Goal: Communication & Community: Answer question/provide support

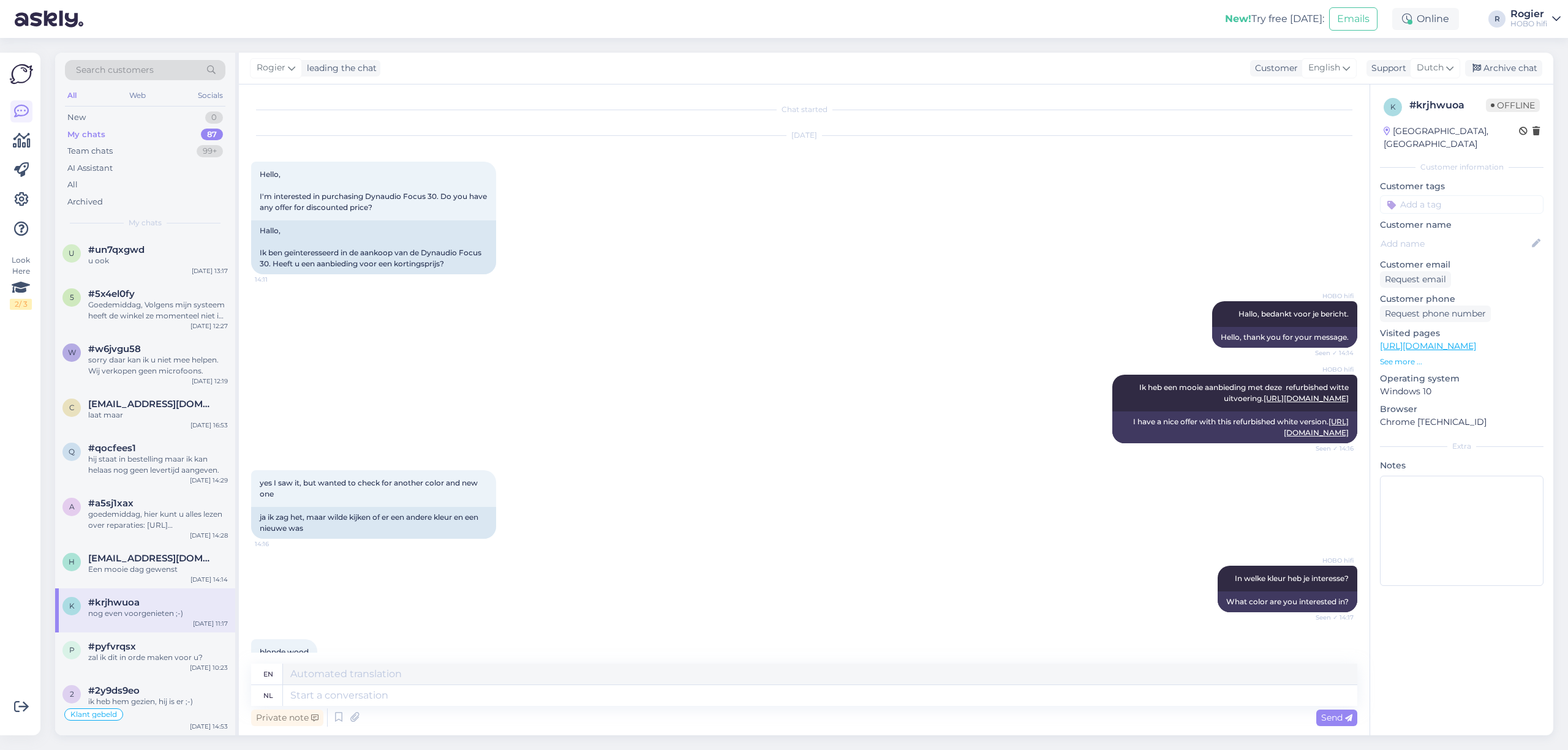
scroll to position [6308, 0]
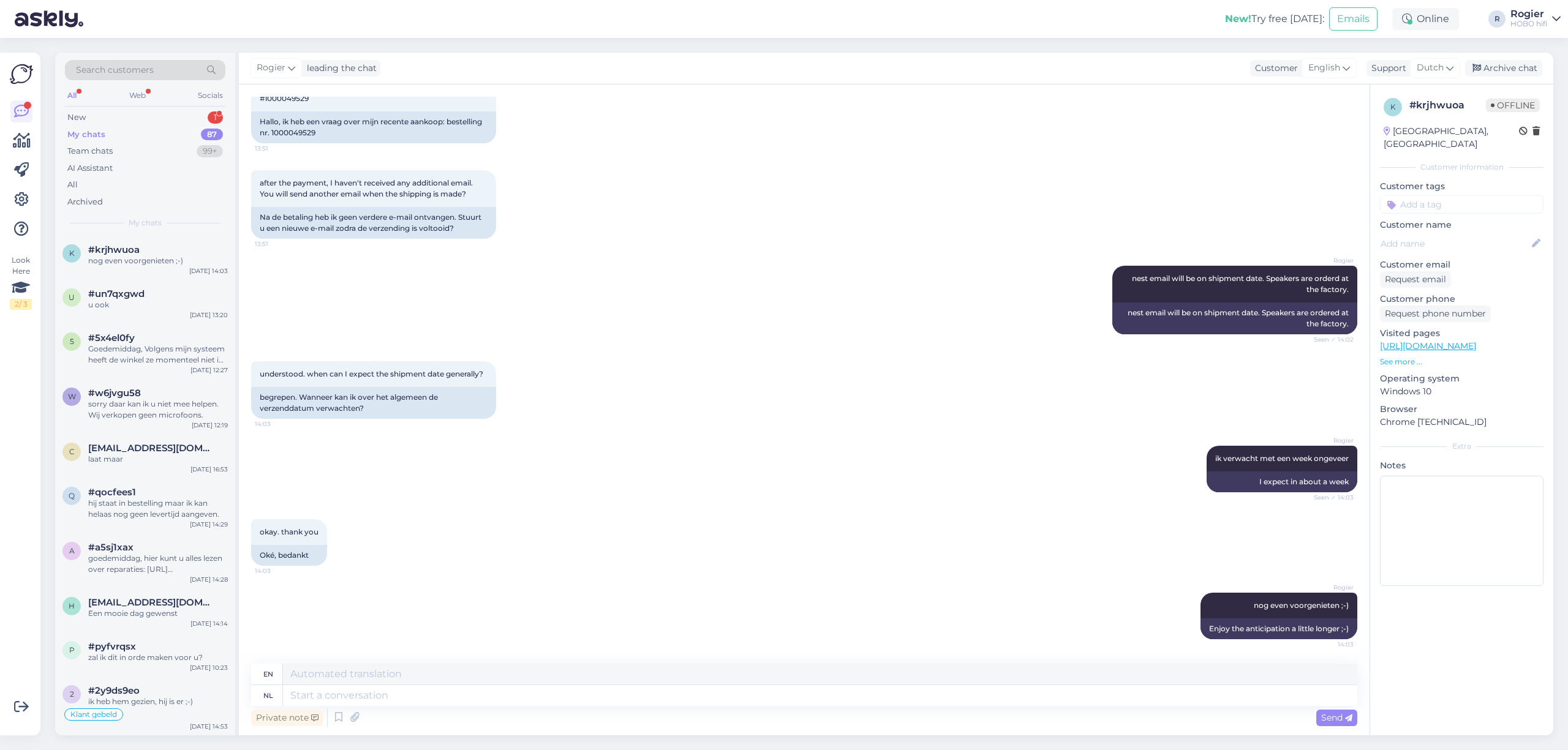
click at [94, 99] on div "All Web Socials" at bounding box center [145, 97] width 161 height 19
click at [86, 116] on div "New" at bounding box center [76, 117] width 18 height 12
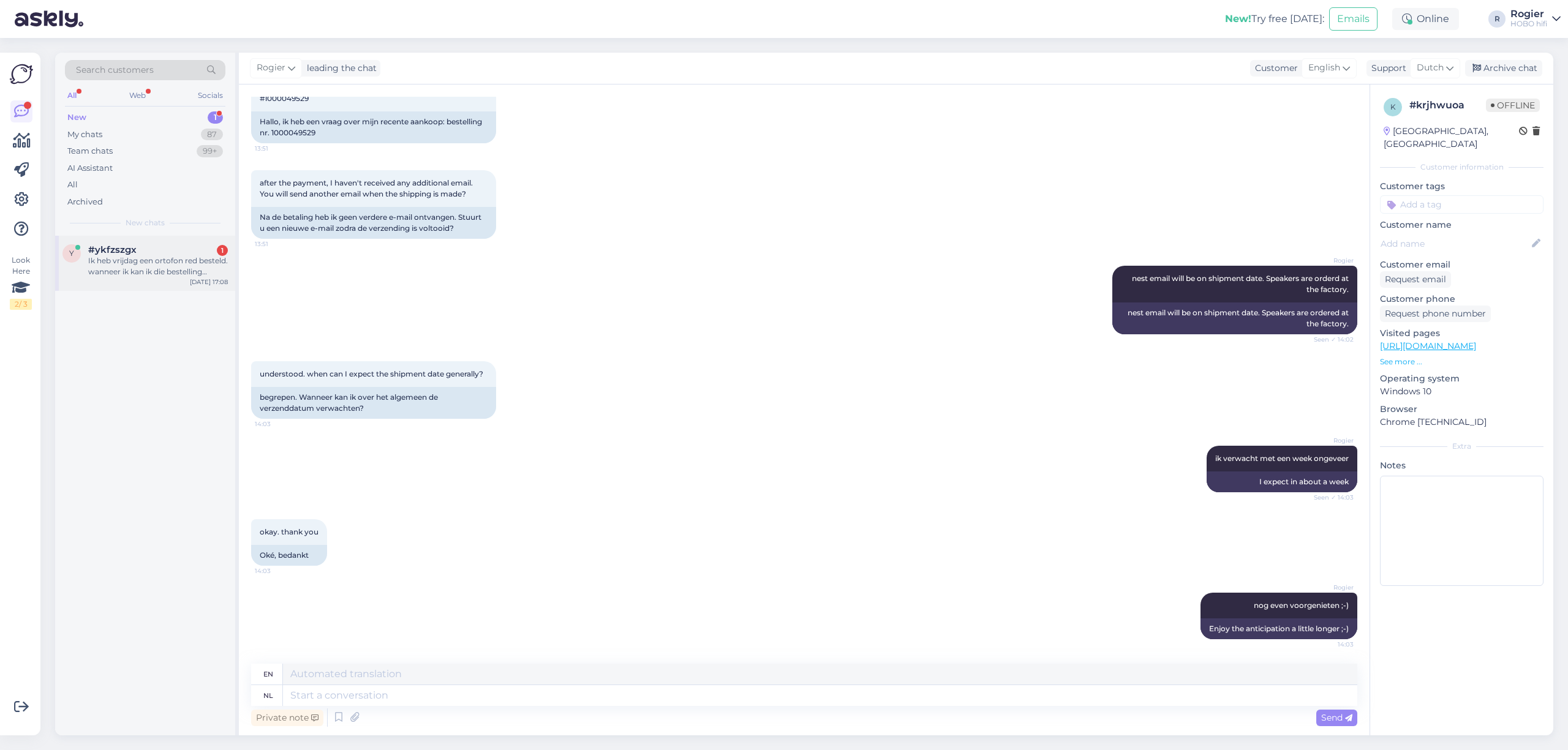
click at [157, 262] on div "Ik heb vrijdag een ortofon red besteld. wanneer ik kan ik die bestelling verwac…" at bounding box center [158, 266] width 140 height 22
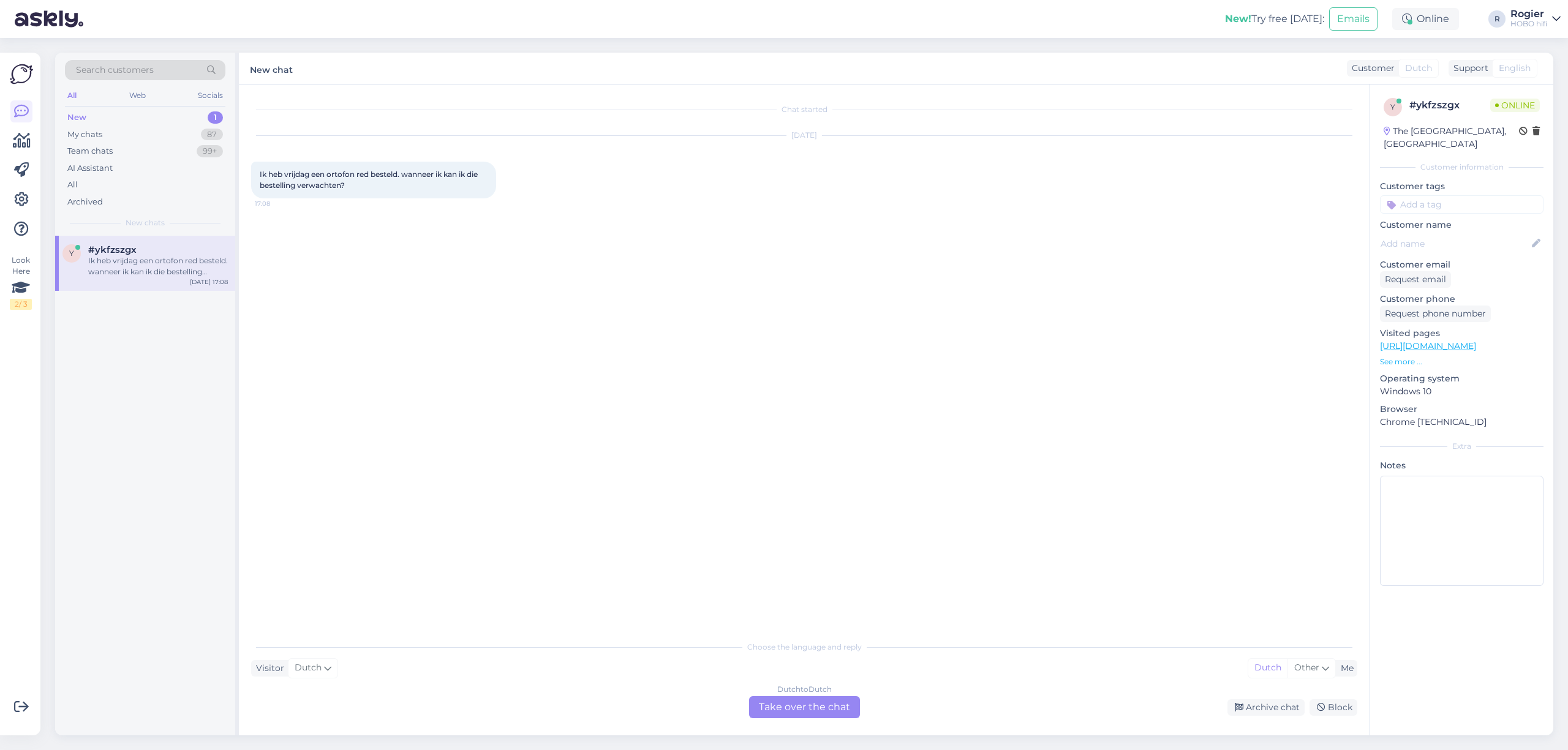
click at [796, 711] on div "Dutch to Dutch Take over the chat" at bounding box center [804, 707] width 111 height 22
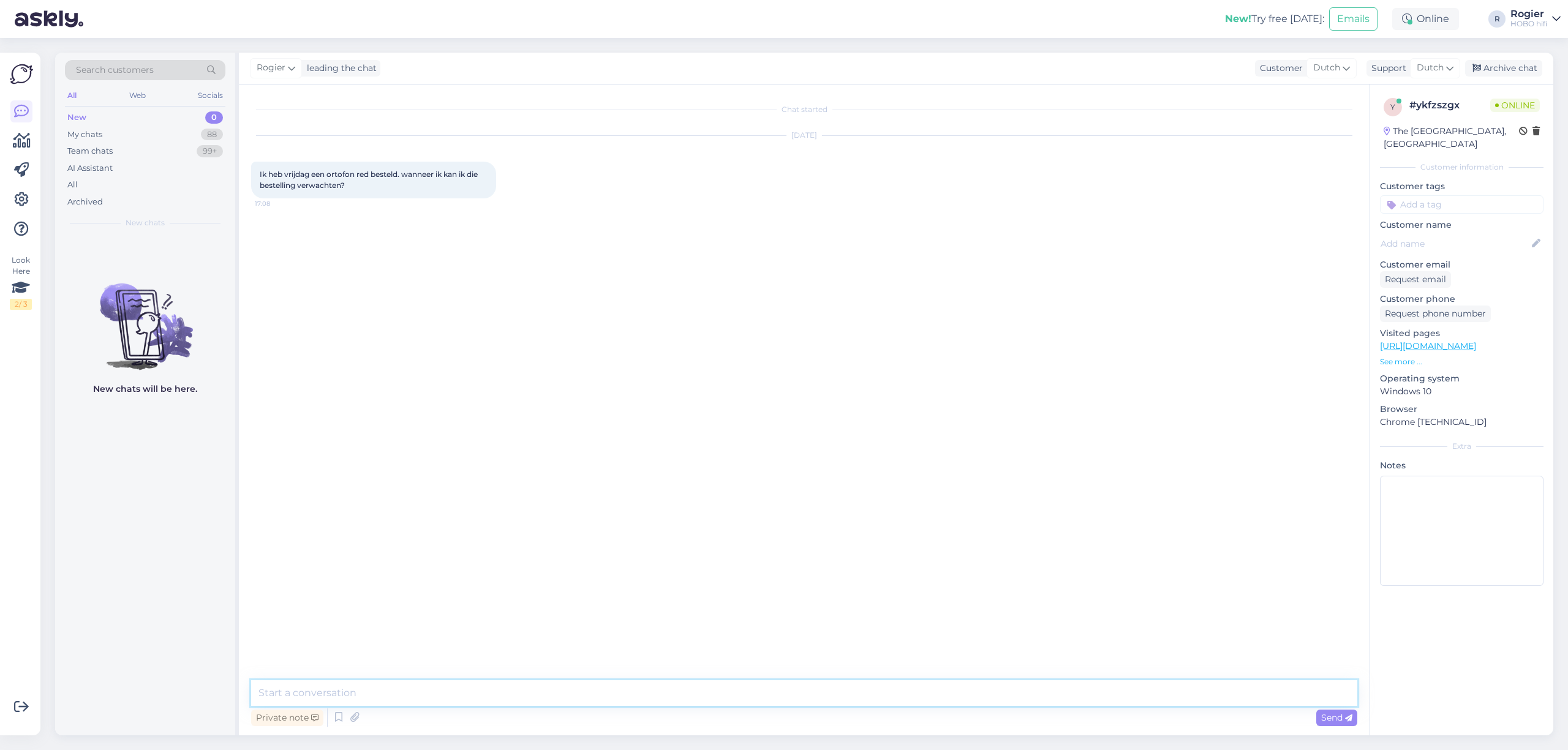
click at [491, 691] on textarea at bounding box center [804, 693] width 1106 height 26
type textarea "heeft u voor mij een bestelnummer? Dan kijk ik het gelijk even na?"
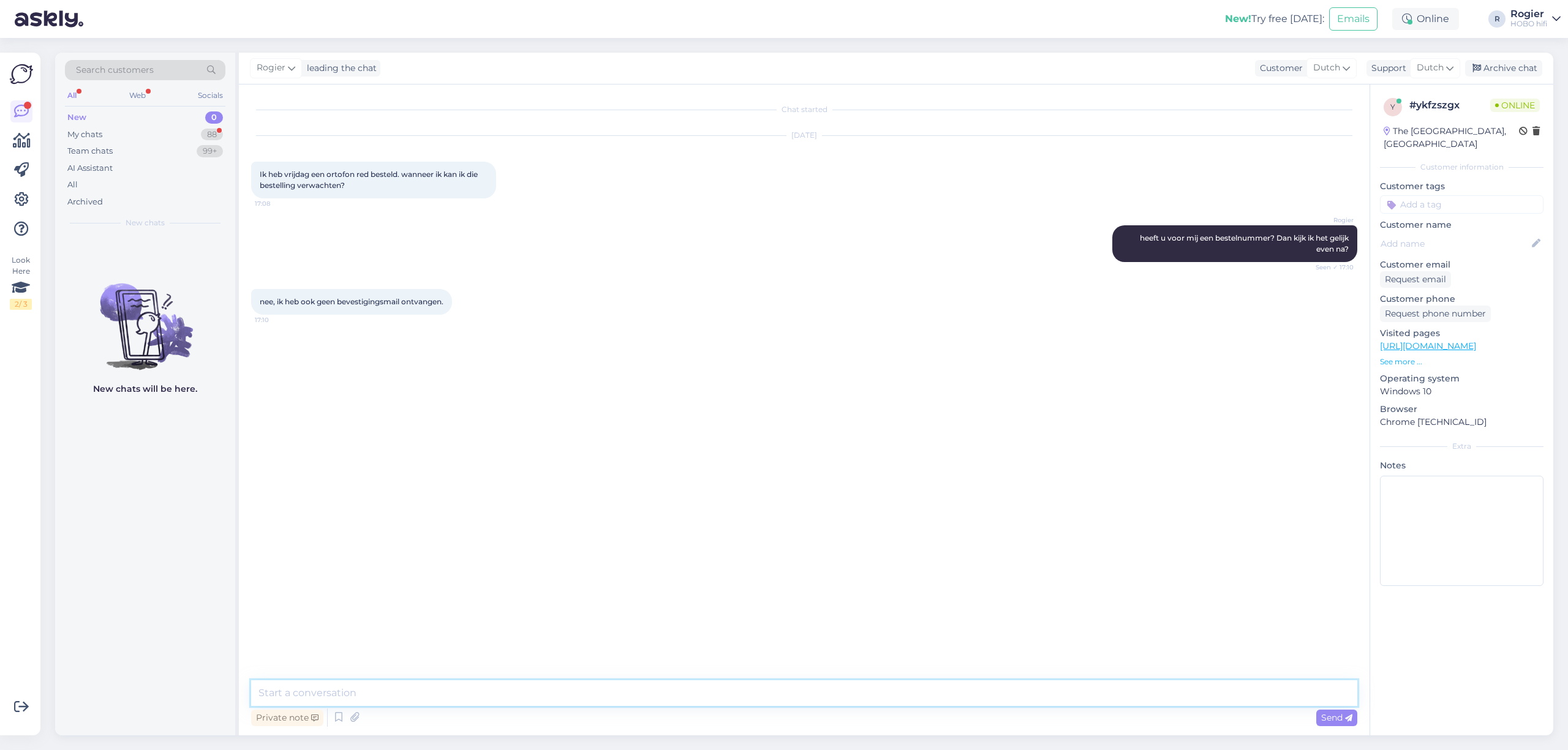
click at [457, 699] on textarea at bounding box center [804, 693] width 1106 height 26
type textarea "hoe is uw naam?"
click at [545, 701] on textarea at bounding box center [804, 693] width 1106 height 26
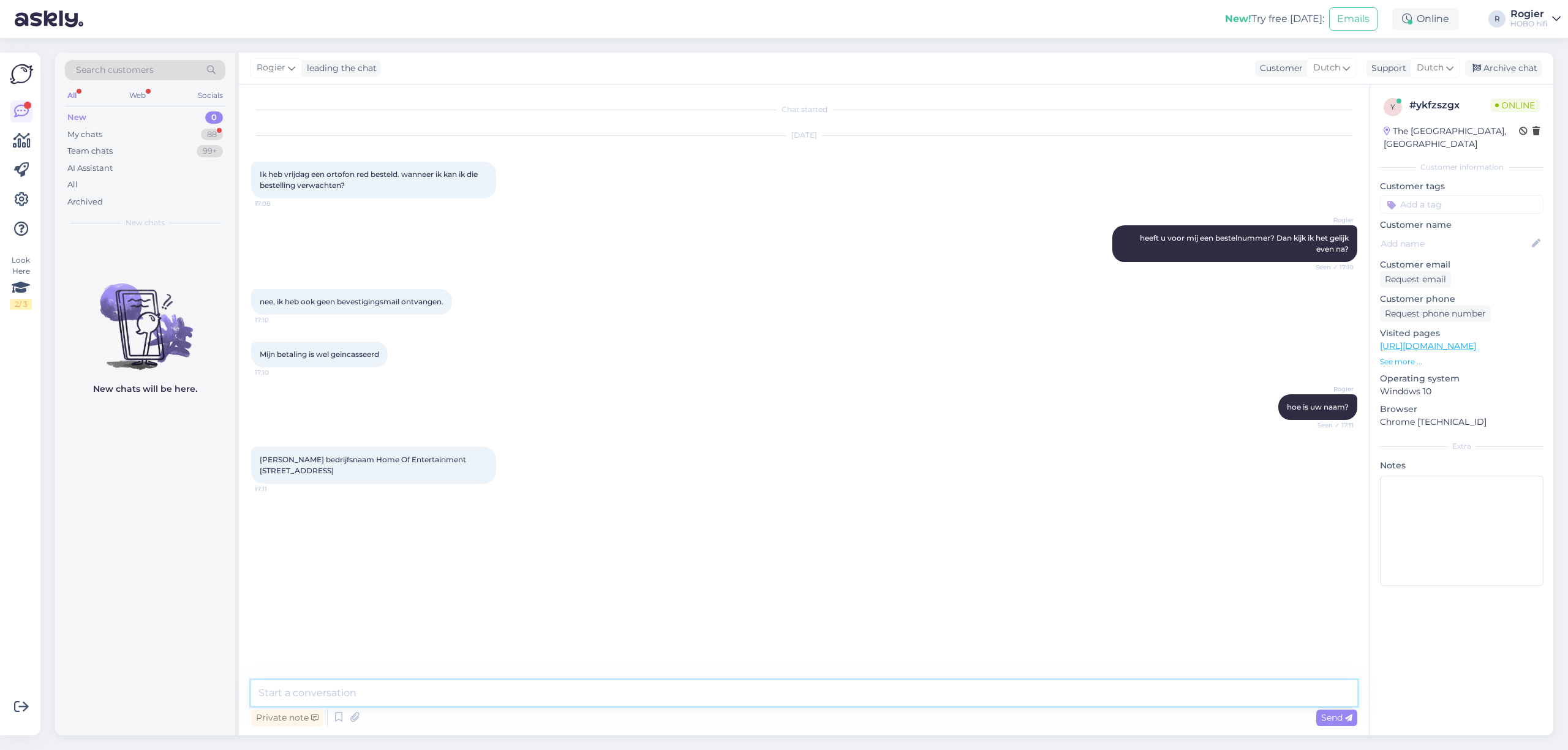
click at [646, 688] on textarea at bounding box center [804, 693] width 1106 height 26
type textarea "momentje alstublieft"
click at [430, 686] on textarea at bounding box center [804, 693] width 1106 height 26
click at [518, 687] on textarea "ik zie hem, uw ordernummer is 1000049466" at bounding box center [804, 693] width 1106 height 26
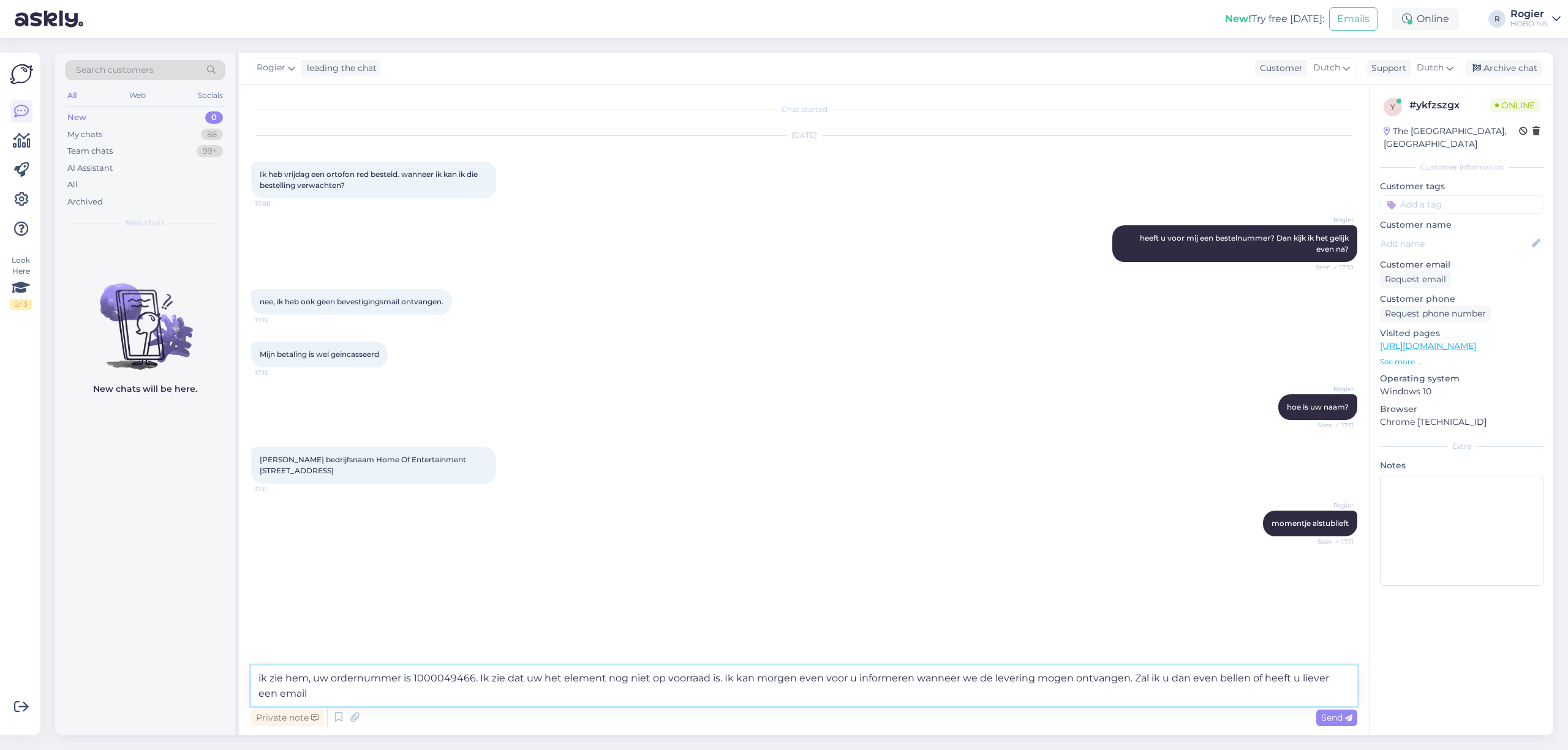
type textarea "ik zie hem, uw ordernummer is 1000049466. Ik zie dat uw het element nog niet op…"
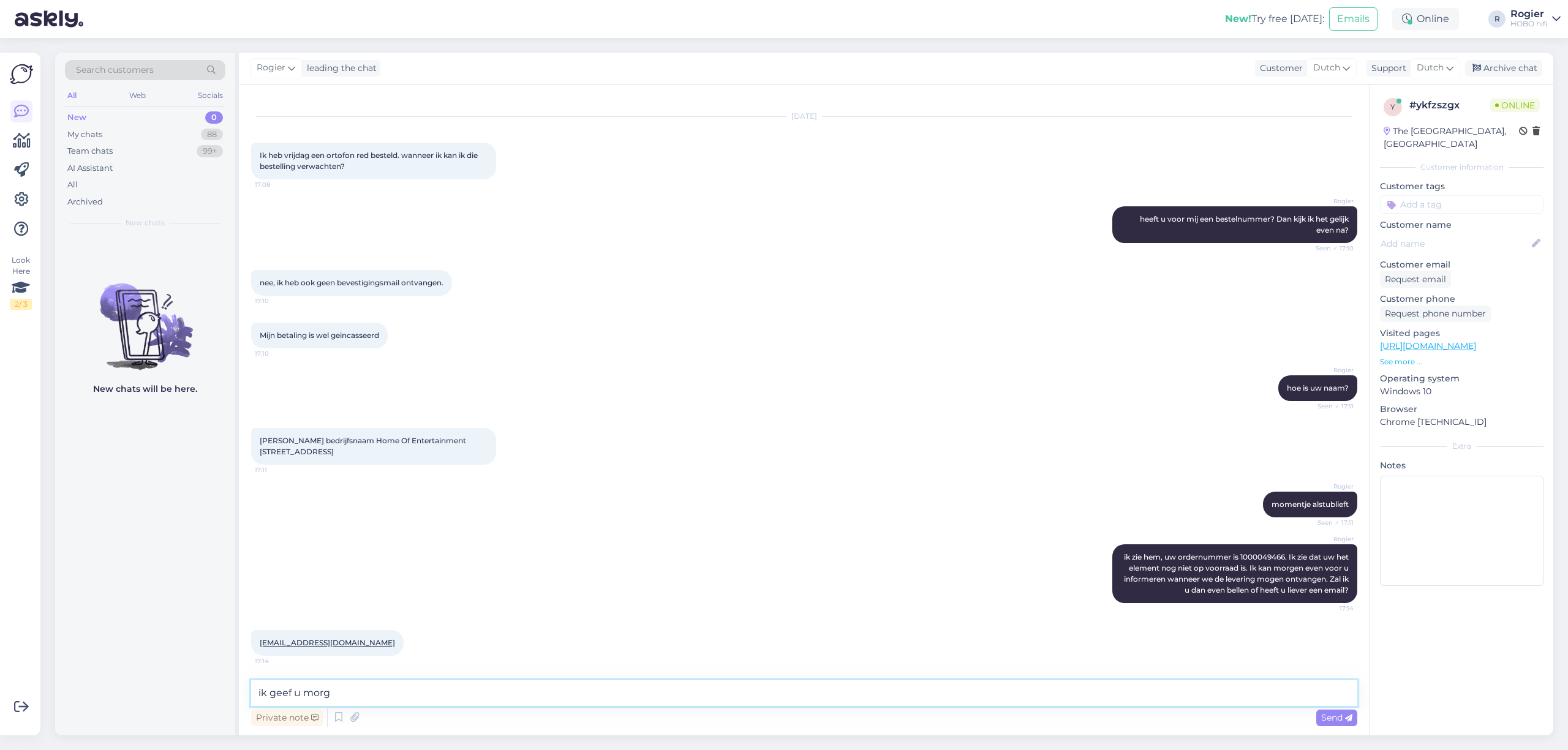
scroll to position [82, 0]
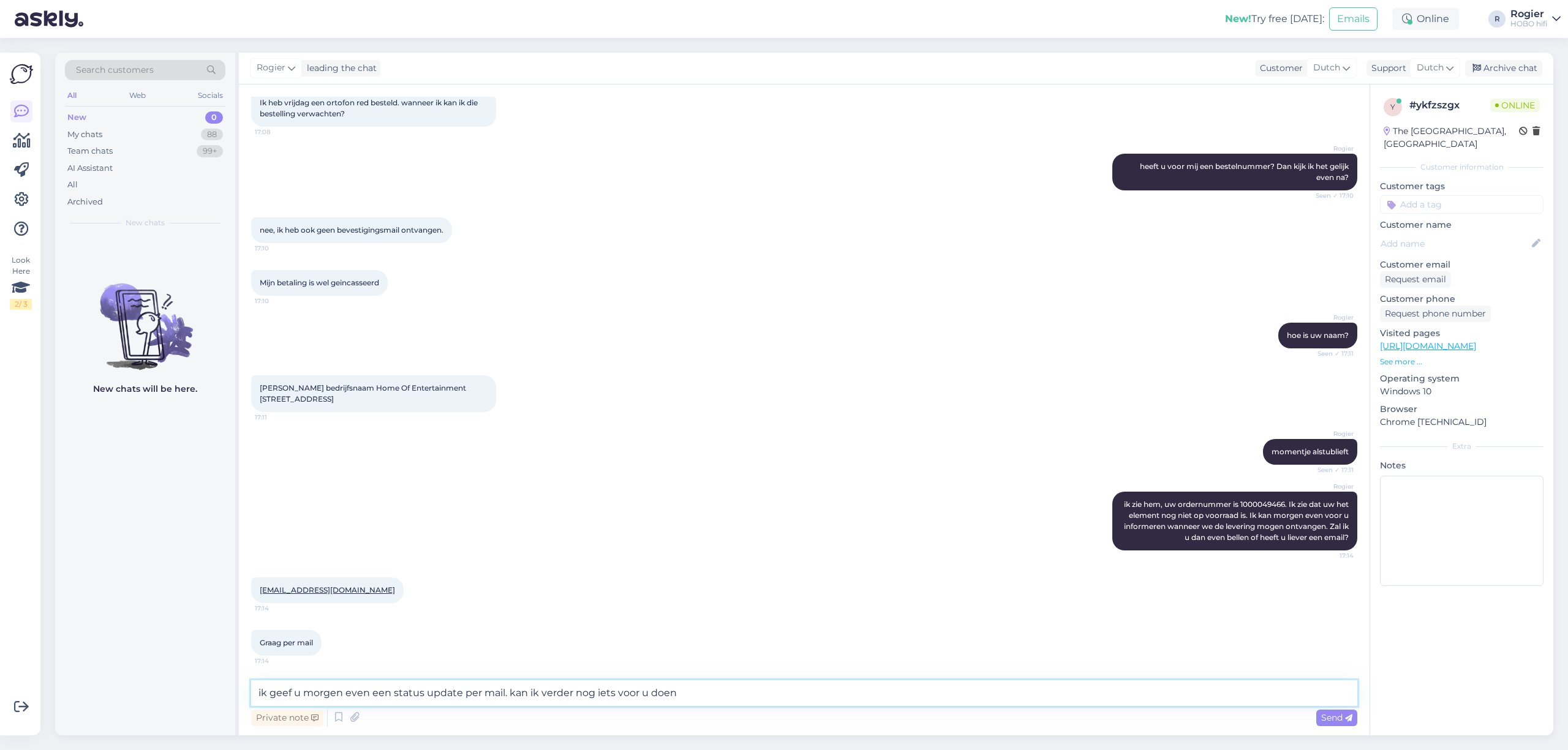
type textarea "ik geef u morgen even een status update per mail. kan ik verder nog iets voor u…"
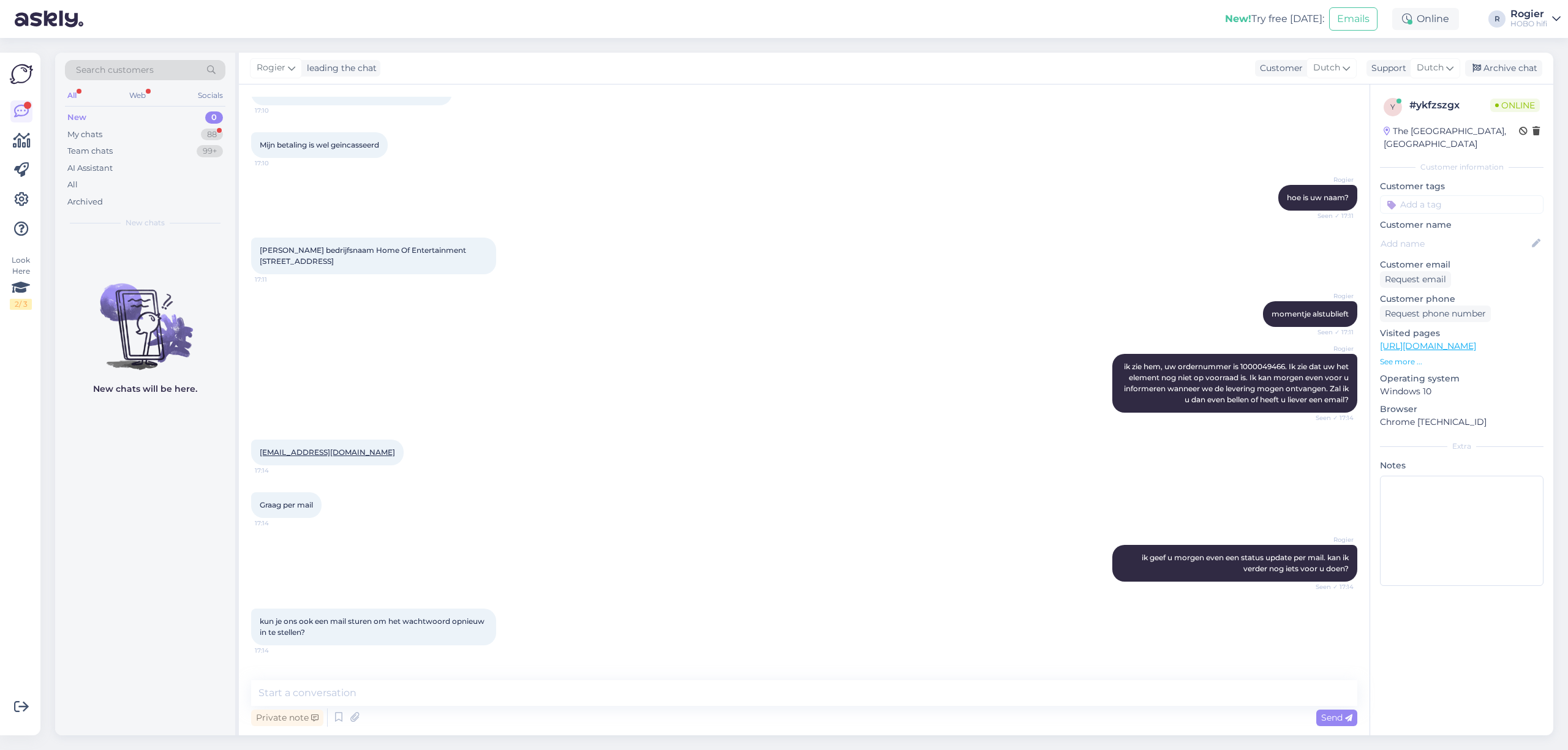
scroll to position [273, 0]
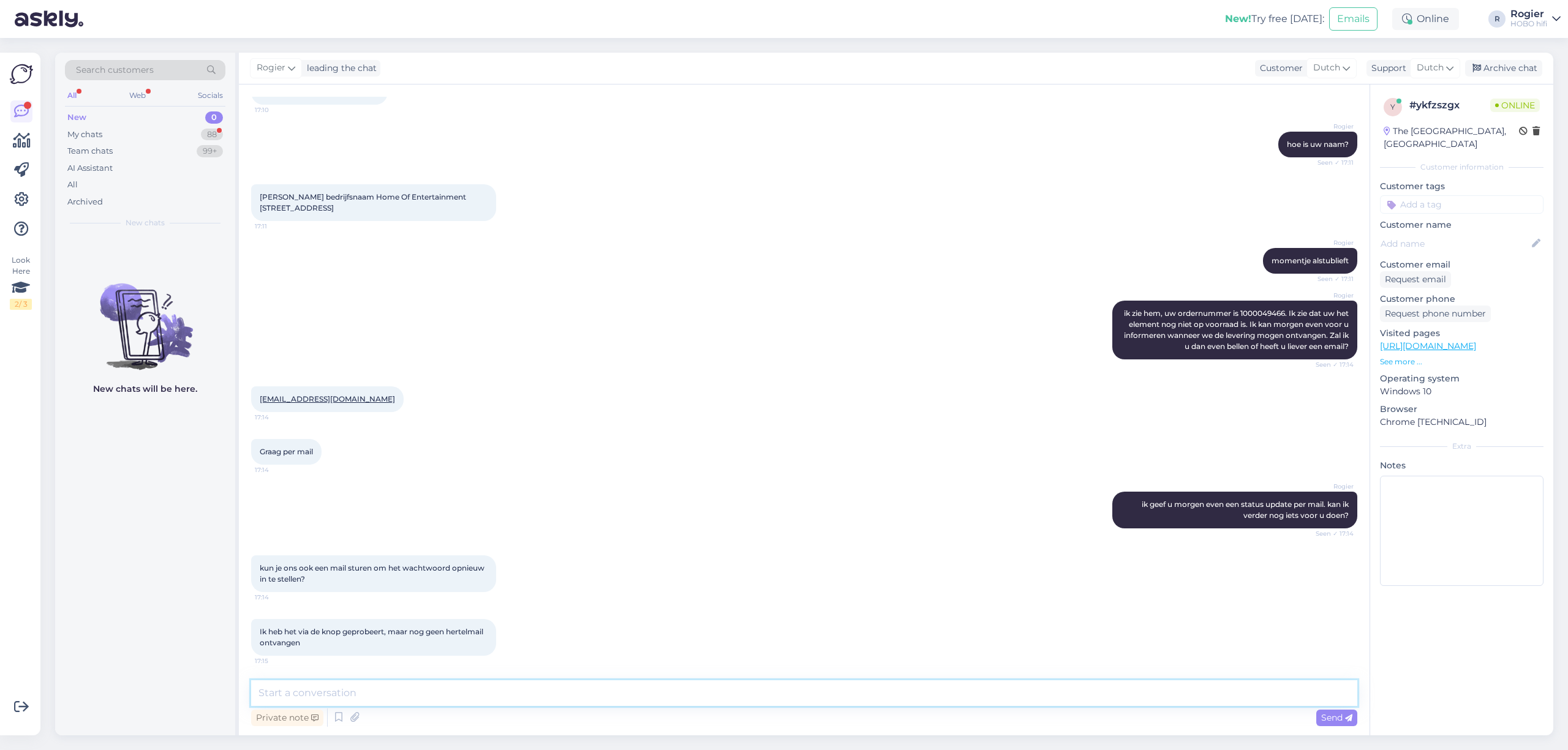
click at [385, 688] on textarea at bounding box center [804, 693] width 1106 height 26
type textarea "Nee dat is vreemd. Ik kan dat niet omdat wij geen toegang hebben tot deze gegev…"
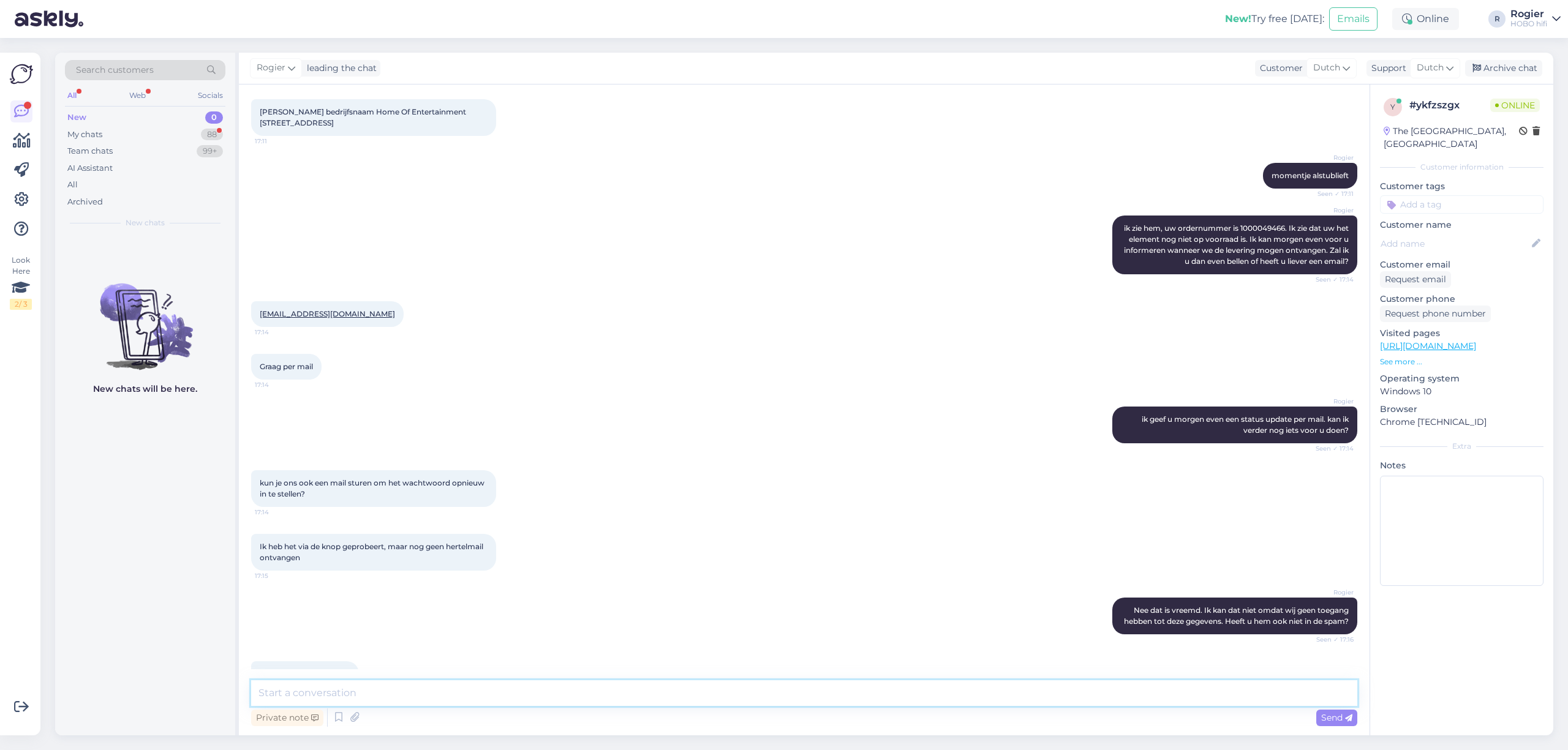
scroll to position [400, 0]
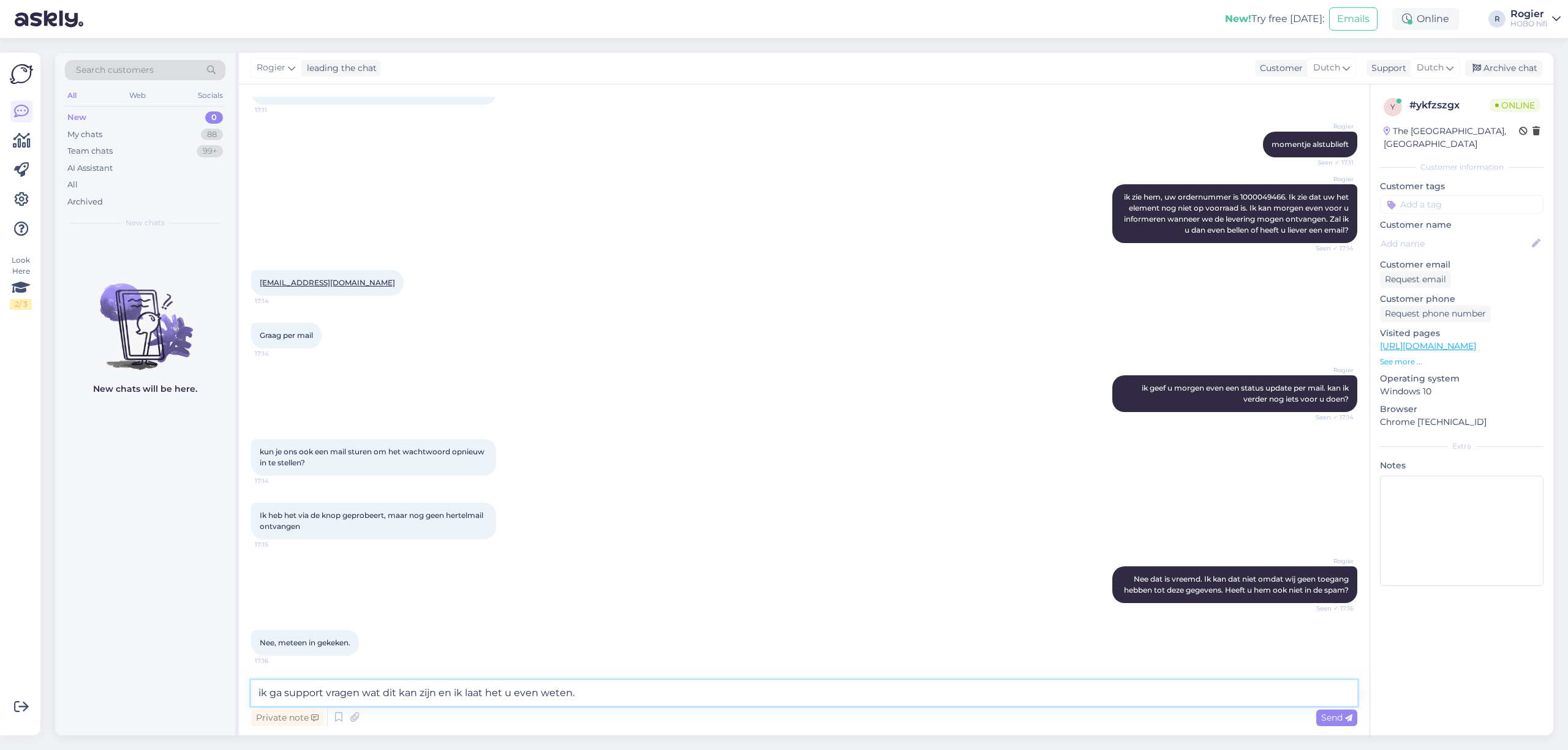
type textarea "ik ga support vragen wat dit kan zijn en ik laat het u even weten."
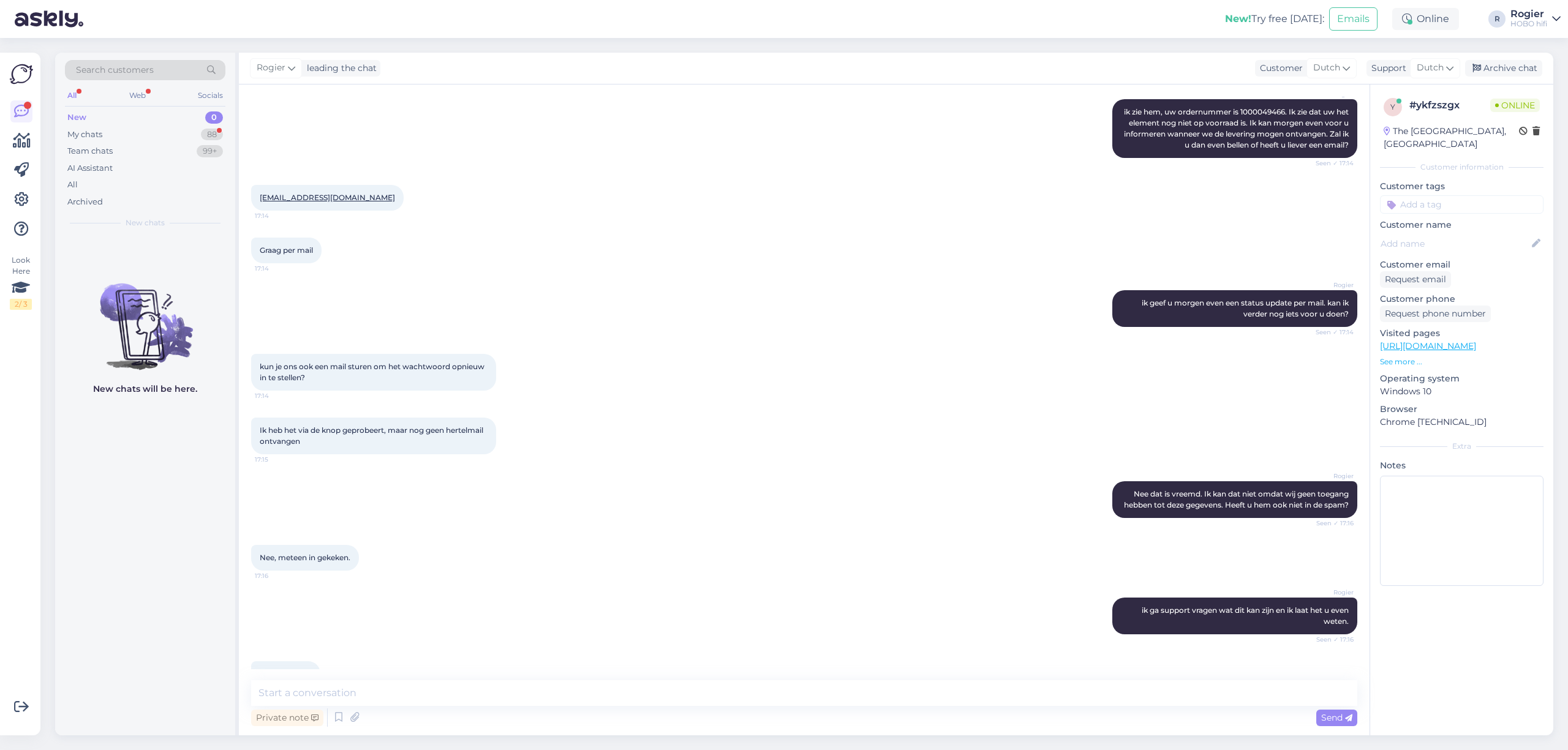
scroll to position [516, 0]
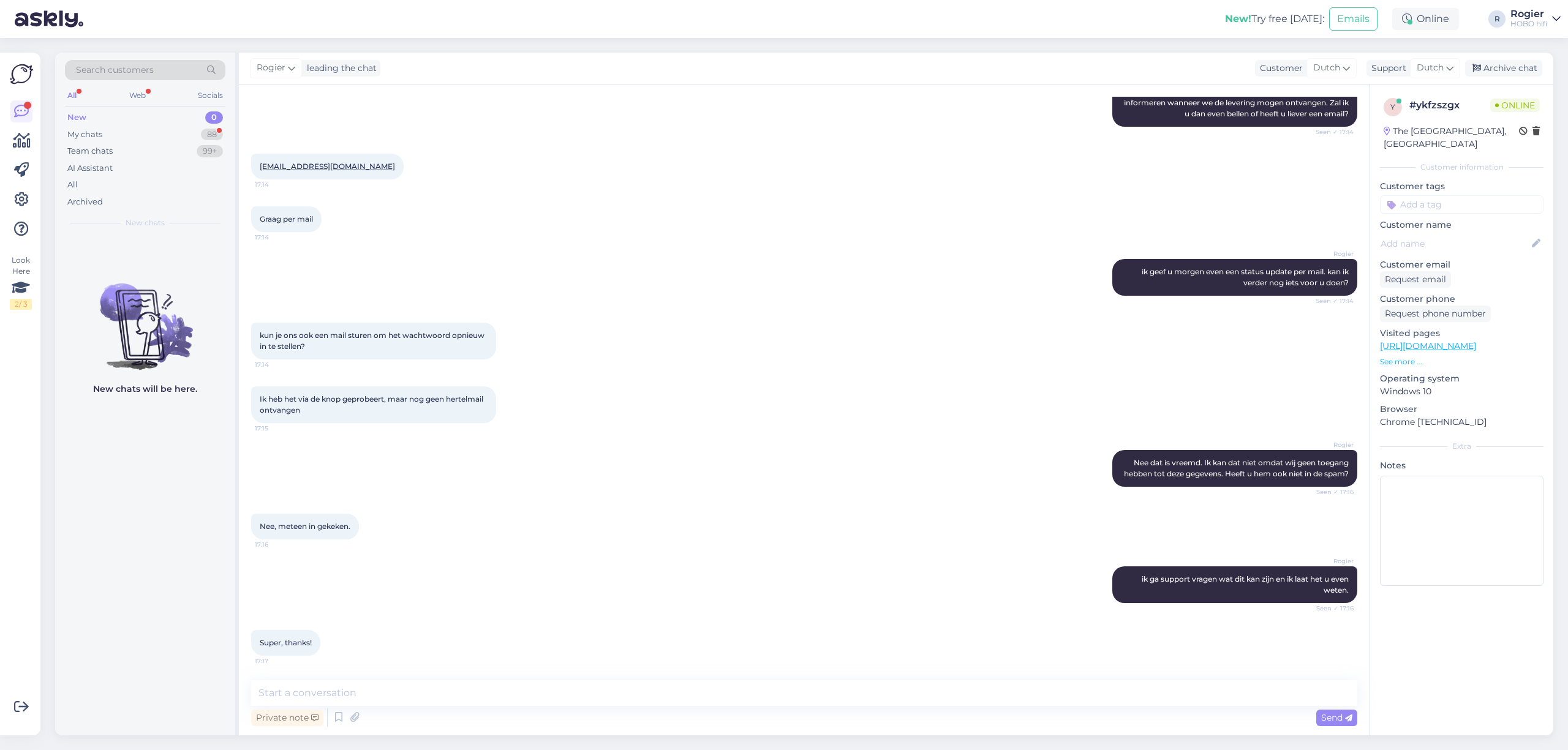
click at [381, 711] on div "Private note Send" at bounding box center [804, 717] width 1106 height 23
click at [388, 701] on textarea at bounding box center [804, 693] width 1106 height 26
type textarea "fijne avond"
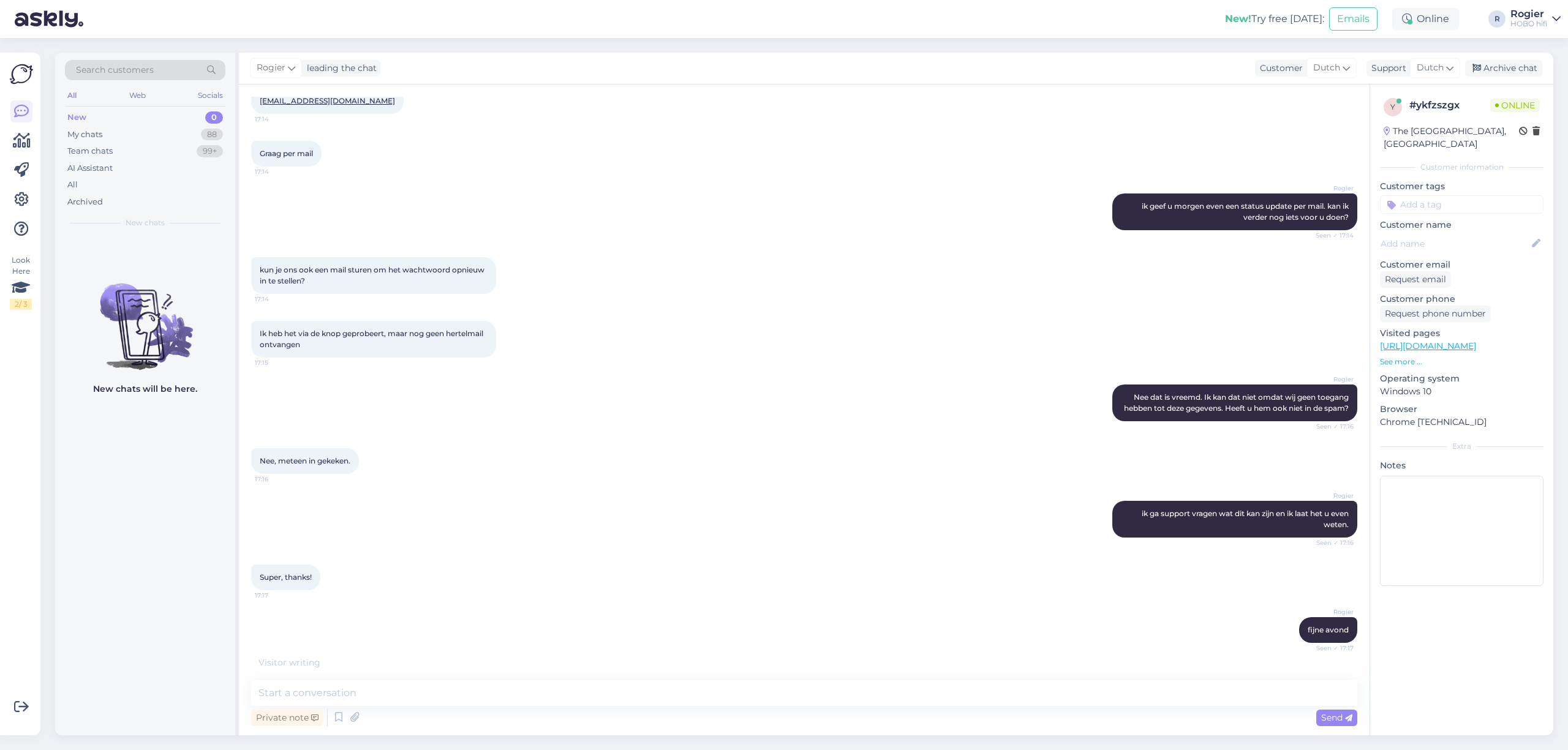
scroll to position [622, 0]
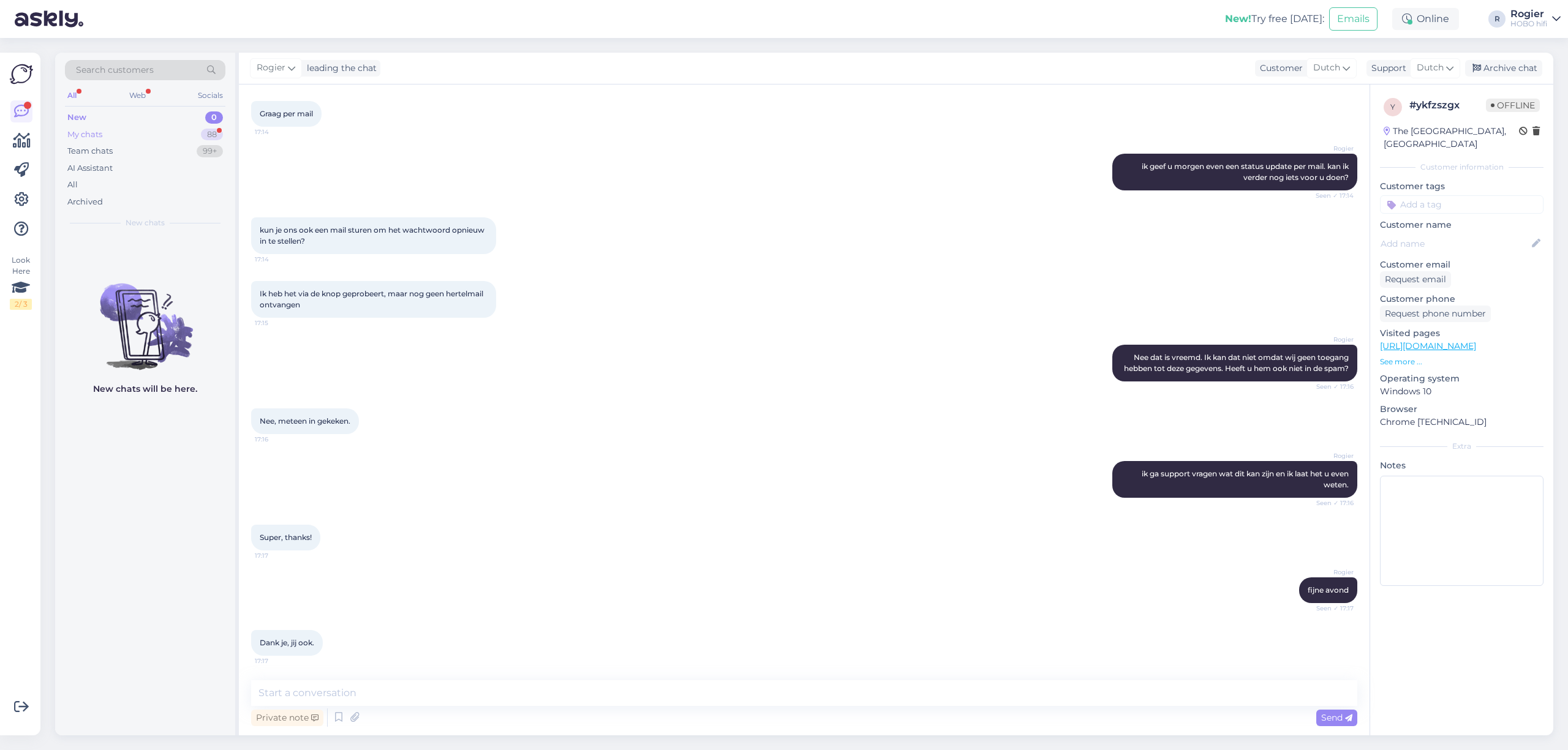
click at [174, 135] on div "My chats 88" at bounding box center [145, 135] width 161 height 17
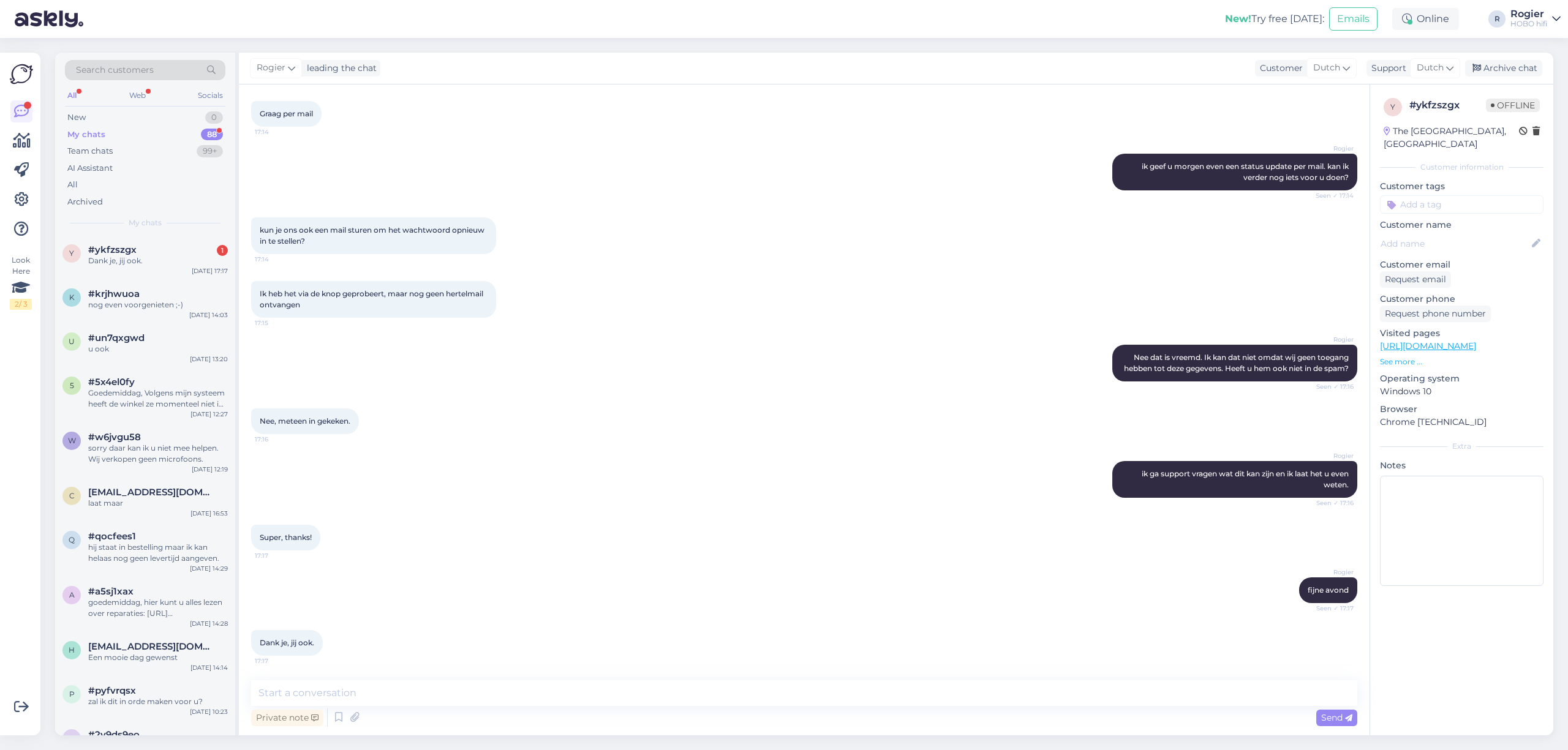
click at [451, 711] on div "Private note Send" at bounding box center [804, 717] width 1106 height 23
click at [477, 688] on textarea at bounding box center [804, 693] width 1106 height 26
click at [809, 694] on textarea "ik heb uw wachtwoord kunnen resetten. Als het goed is heeft u een mail ontvange…" at bounding box center [804, 693] width 1106 height 26
paste textarea "[EMAIL_ADDRESS][DOMAIN_NAME]"
type textarea "ik heb uw wachtwoord kunnen resetten. Als het goed is heeft u een mail ontvange…"
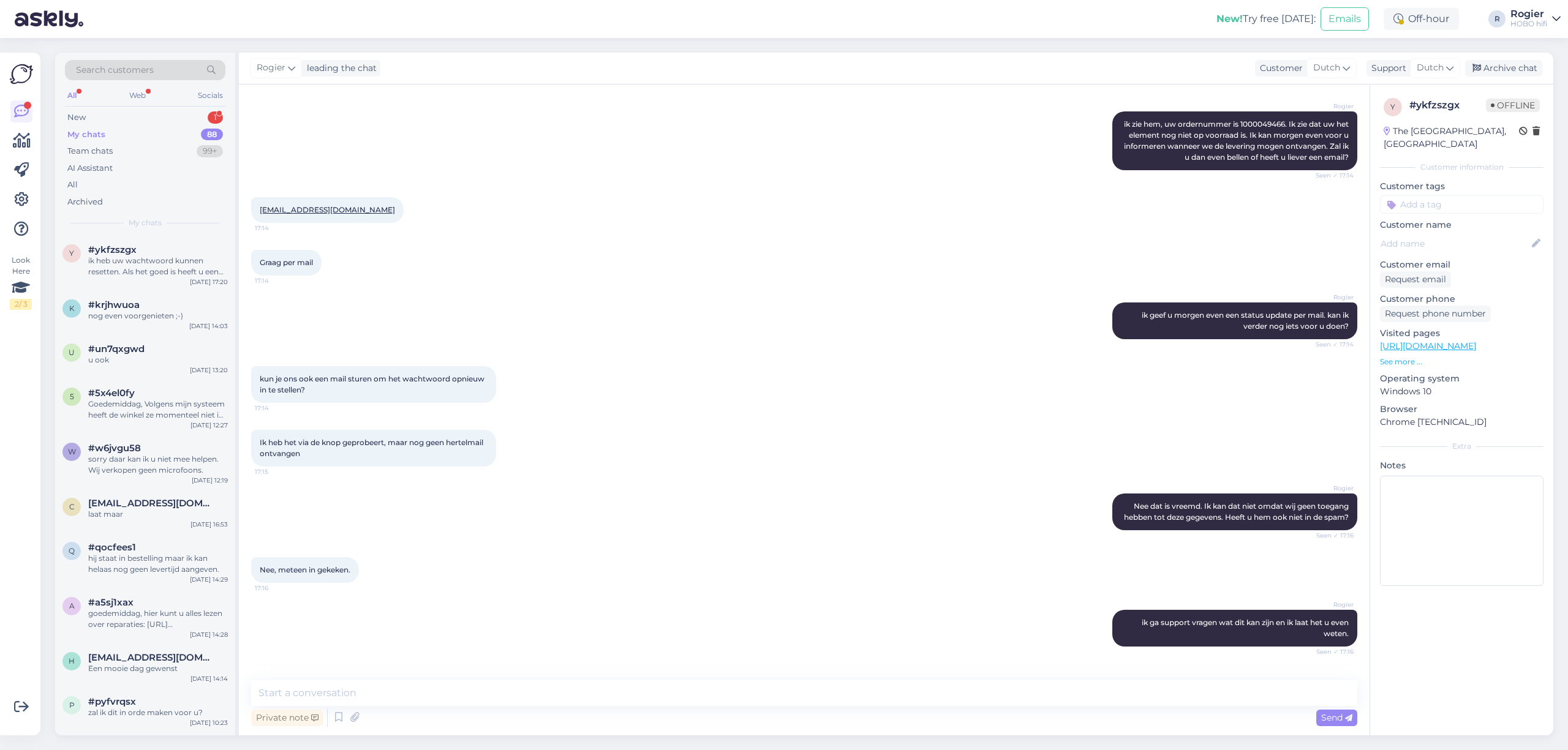
scroll to position [697, 0]
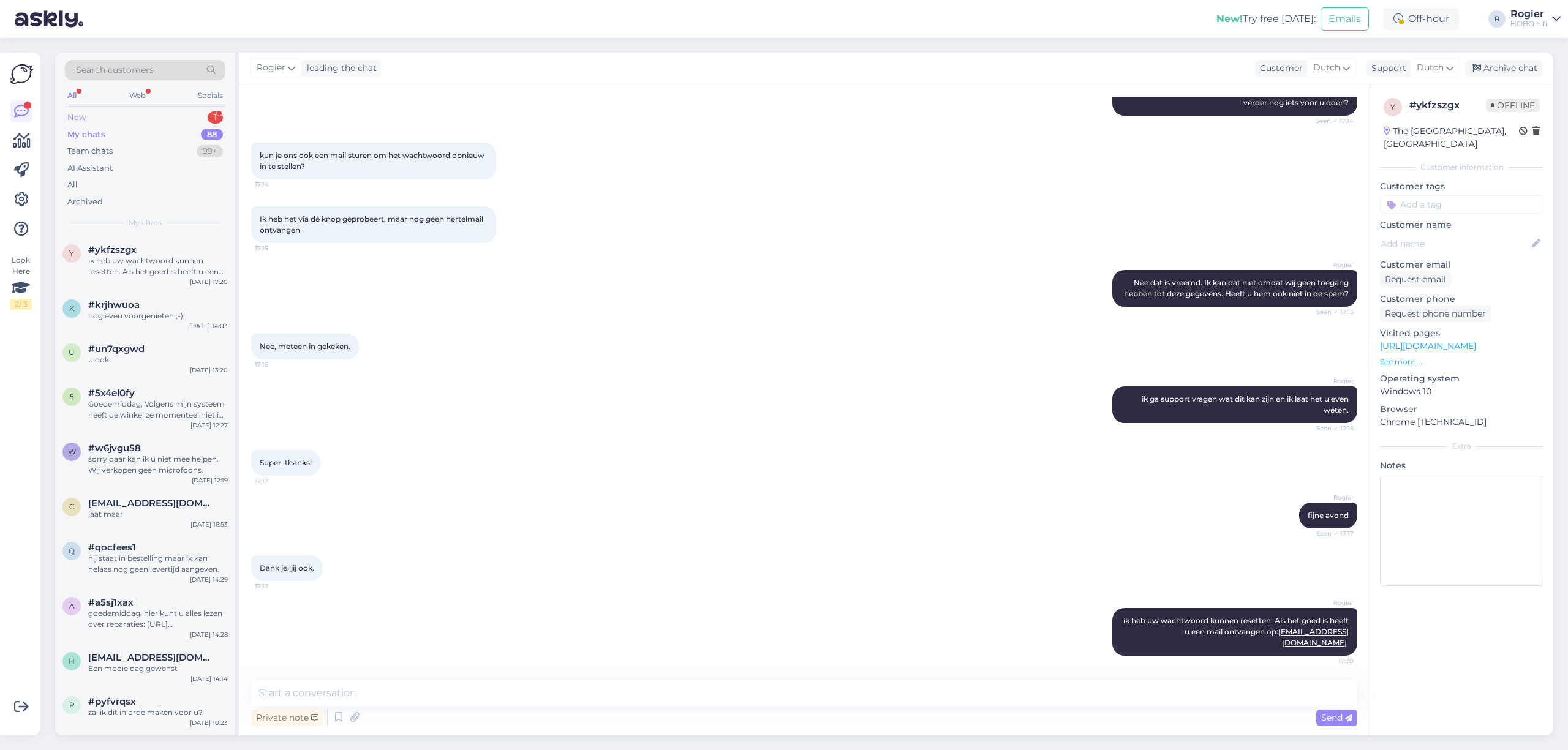
click at [107, 113] on div "New 1" at bounding box center [145, 117] width 161 height 17
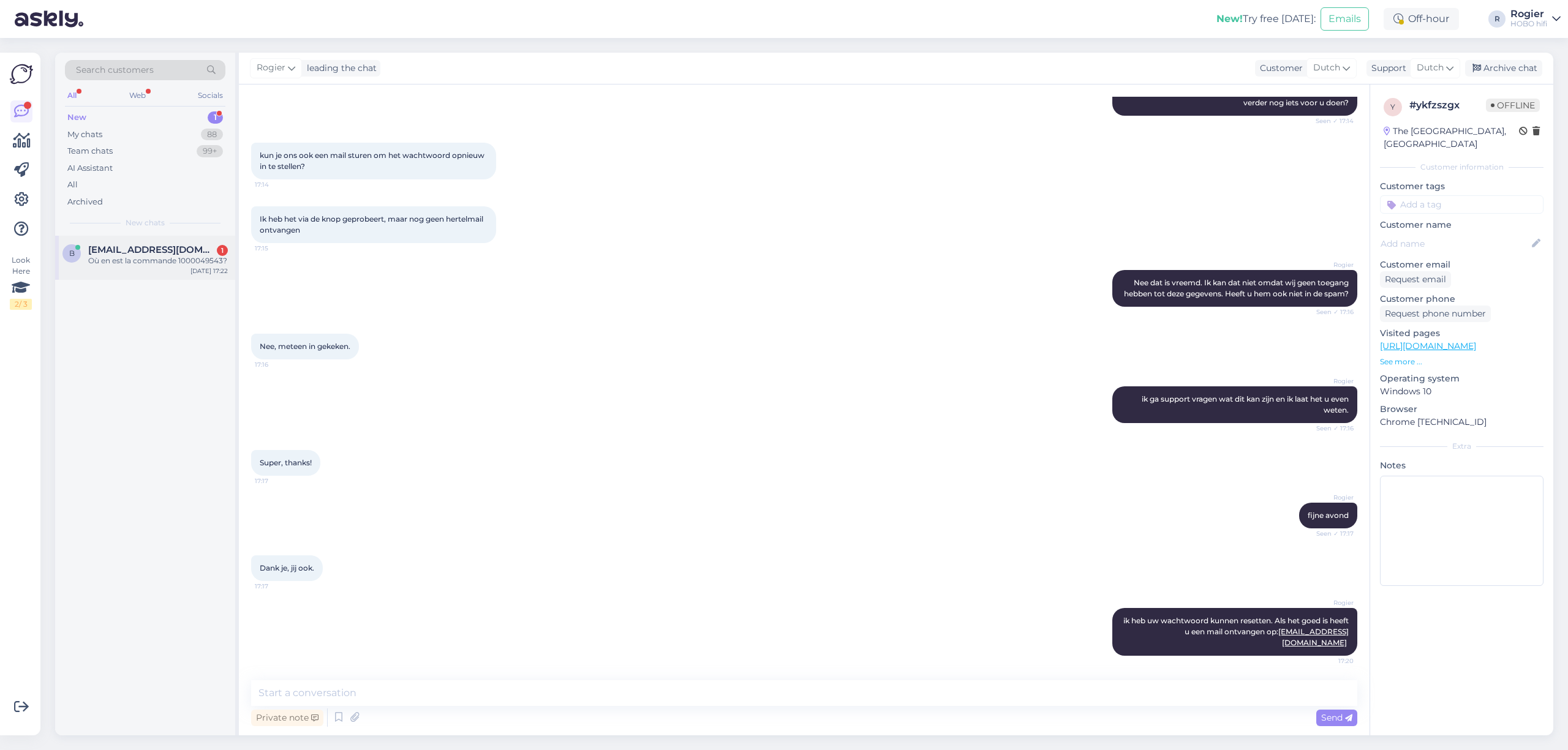
click at [152, 260] on div "Où en est la commande 1000049543?" at bounding box center [158, 260] width 140 height 11
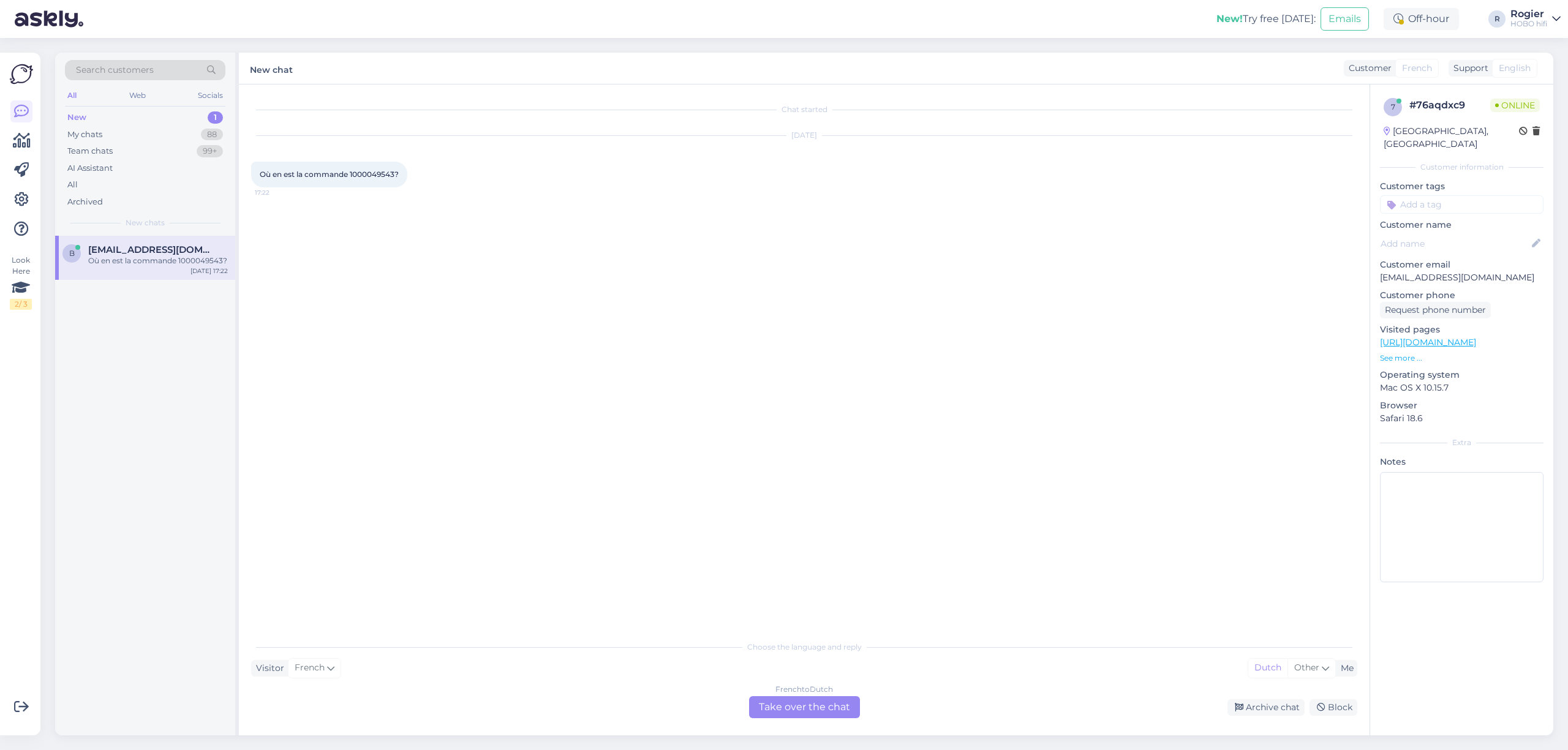
click at [824, 711] on div "French to Dutch Take over the chat" at bounding box center [804, 707] width 111 height 22
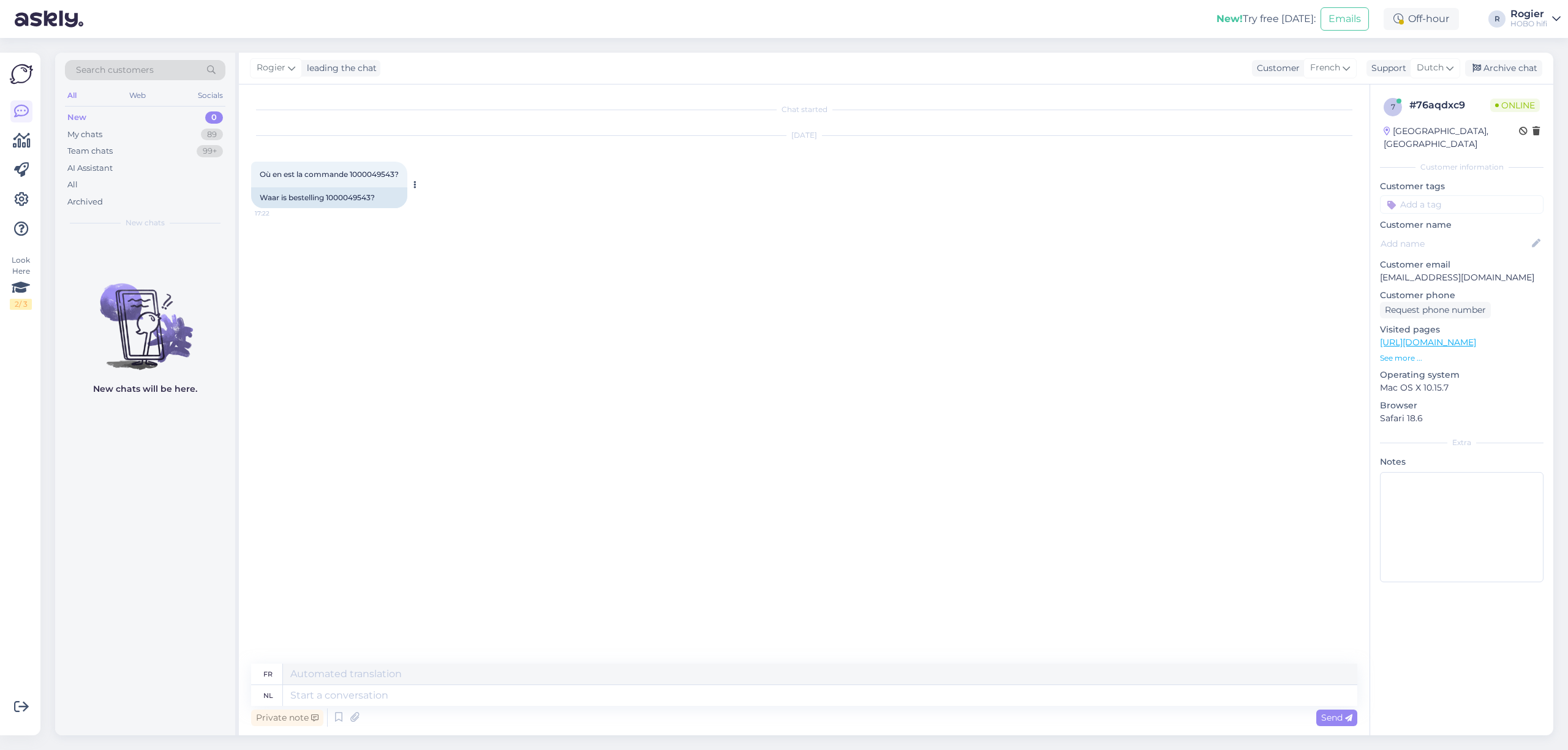
click at [375, 174] on span "Où en est la commande 1000049543?" at bounding box center [329, 174] width 139 height 9
copy span "1000049543"
click at [537, 664] on textarea at bounding box center [820, 674] width 1074 height 21
click at [515, 687] on textarea at bounding box center [820, 695] width 1074 height 21
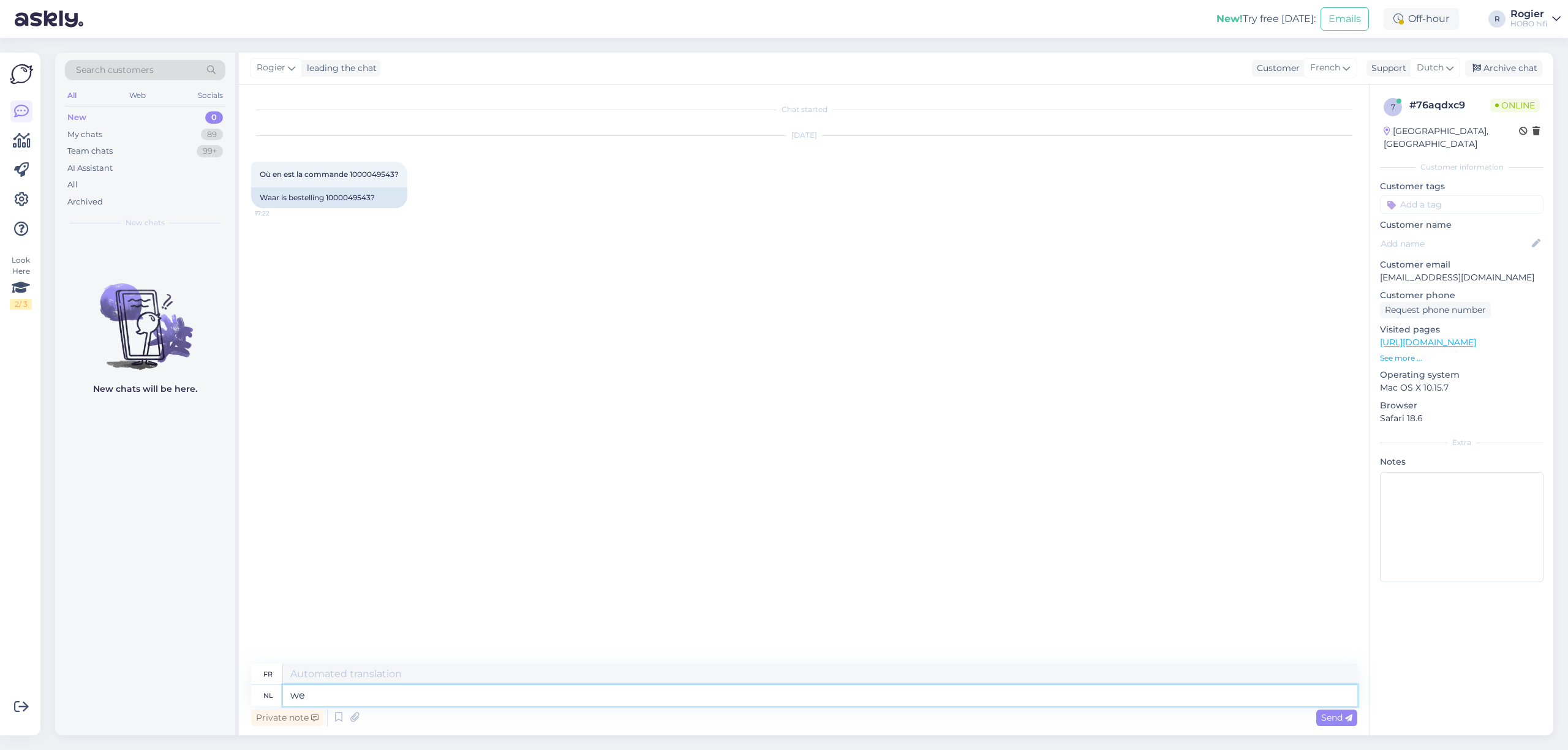
type textarea "we"
type textarea "nous"
type textarea "wewe w"
type textarea "ouais"
type textarea "wewe wachten"
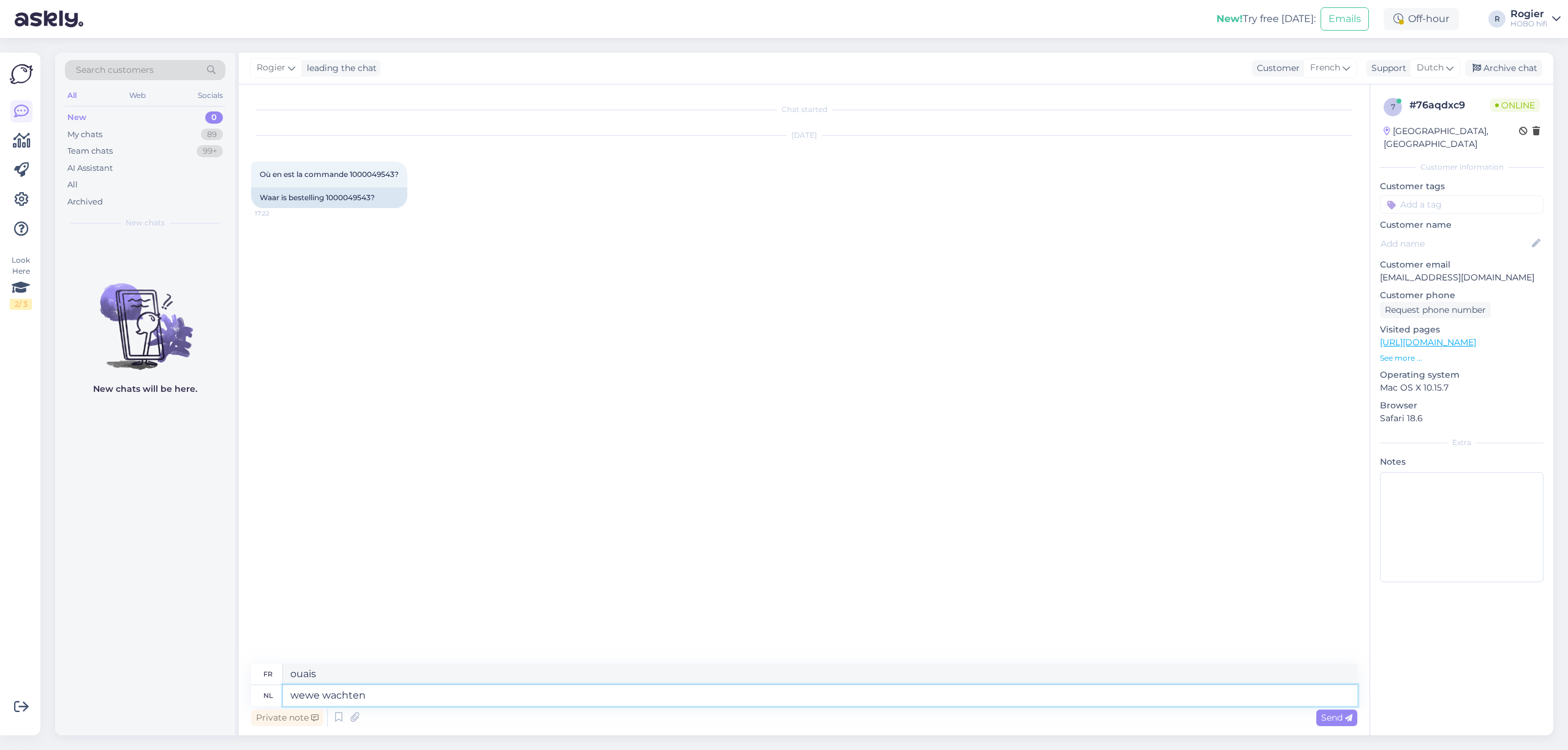
type textarea "nous attendons"
type textarea "wewe wachten oplevering"
type textarea "nous attendons la livraison"
type textarea "wewe wachten oplevering vanuit"
type textarea "nous attendons la livraison de"
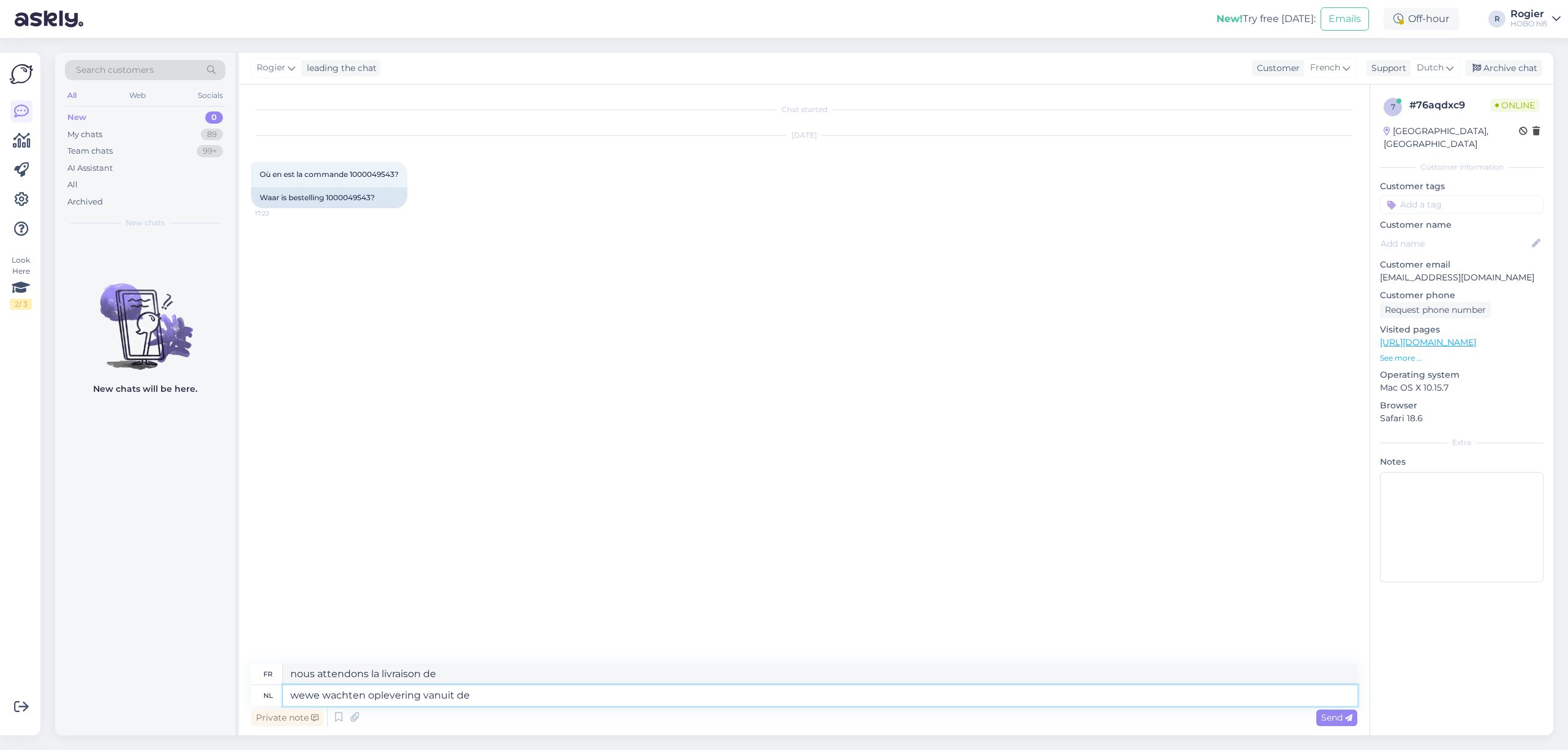
type textarea "wewe wachten oplevering vanuit de"
type textarea "nous attendons la livraison du"
type textarea "wewe wachten oplevering vanuit de leverancier"
type textarea "nous attendons la livraison du fournisseur"
type textarea "wewe wachten oplevering vanuit de leverancier."
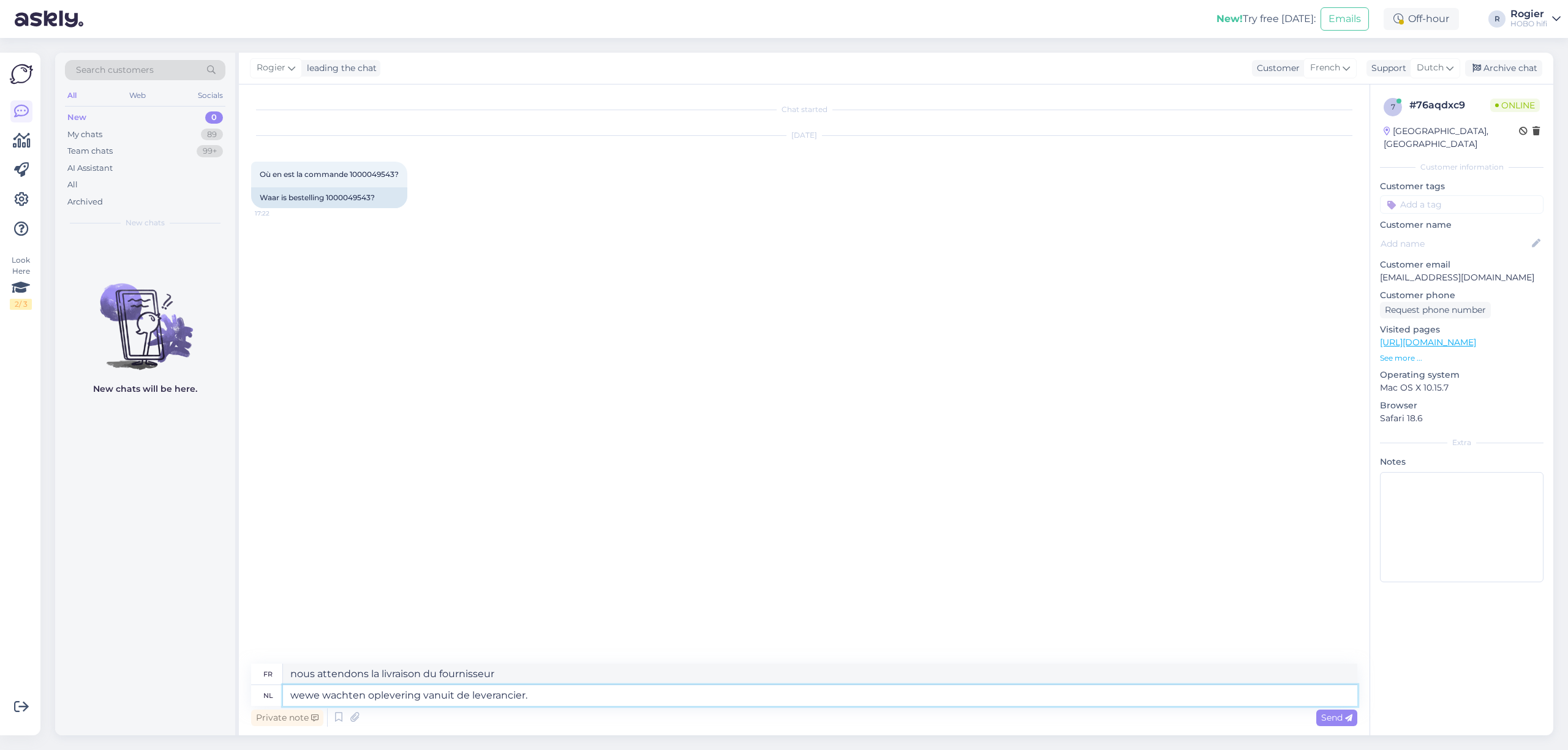
type textarea "nous attendons la livraison du fournisseur."
type textarea "wewe wachten oplevering vanuit de leverancier. Ik"
type textarea "Nous attendons la livraison du fournisseur. Je"
type textarea "wewe wachten oplevering vanuit de leverancier. Ik zie d"
type textarea "Nous attendons la livraison du fournisseur. Je vois."
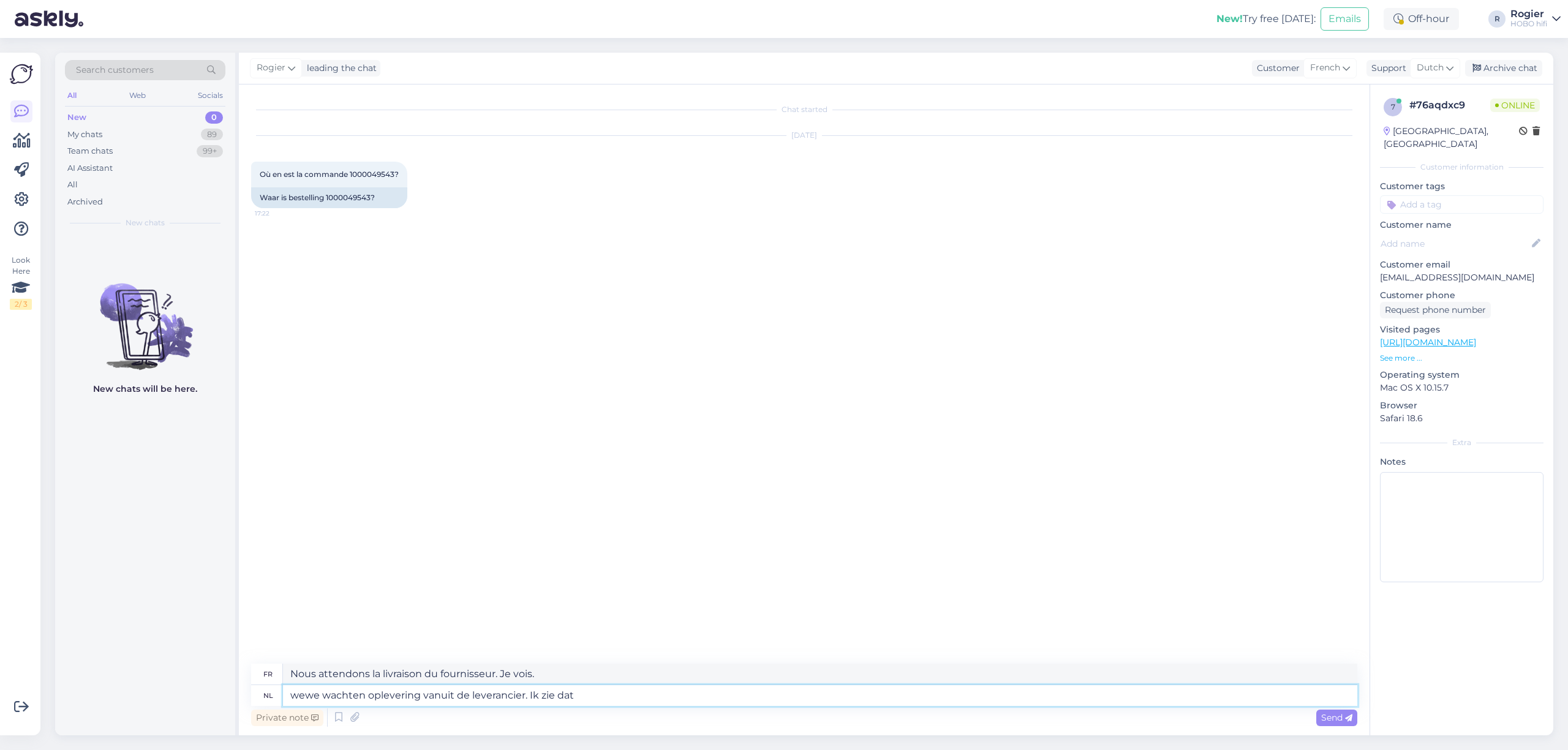
type textarea "wewe wachten oplevering vanuit de leverancier. Ik zie dat h"
type textarea "Nous attendons la livraison du fournisseur. Je vois que"
type textarea "wewe wachten oplevering vanuit de leverancier. Ik zie dat het een be"
type textarea "Nous attendons la livraison du fournisseur. Je vois que c'est un"
type textarea "wewe wachten oplevering vanuit de leverancier. Ik zie dat het een bestelling v"
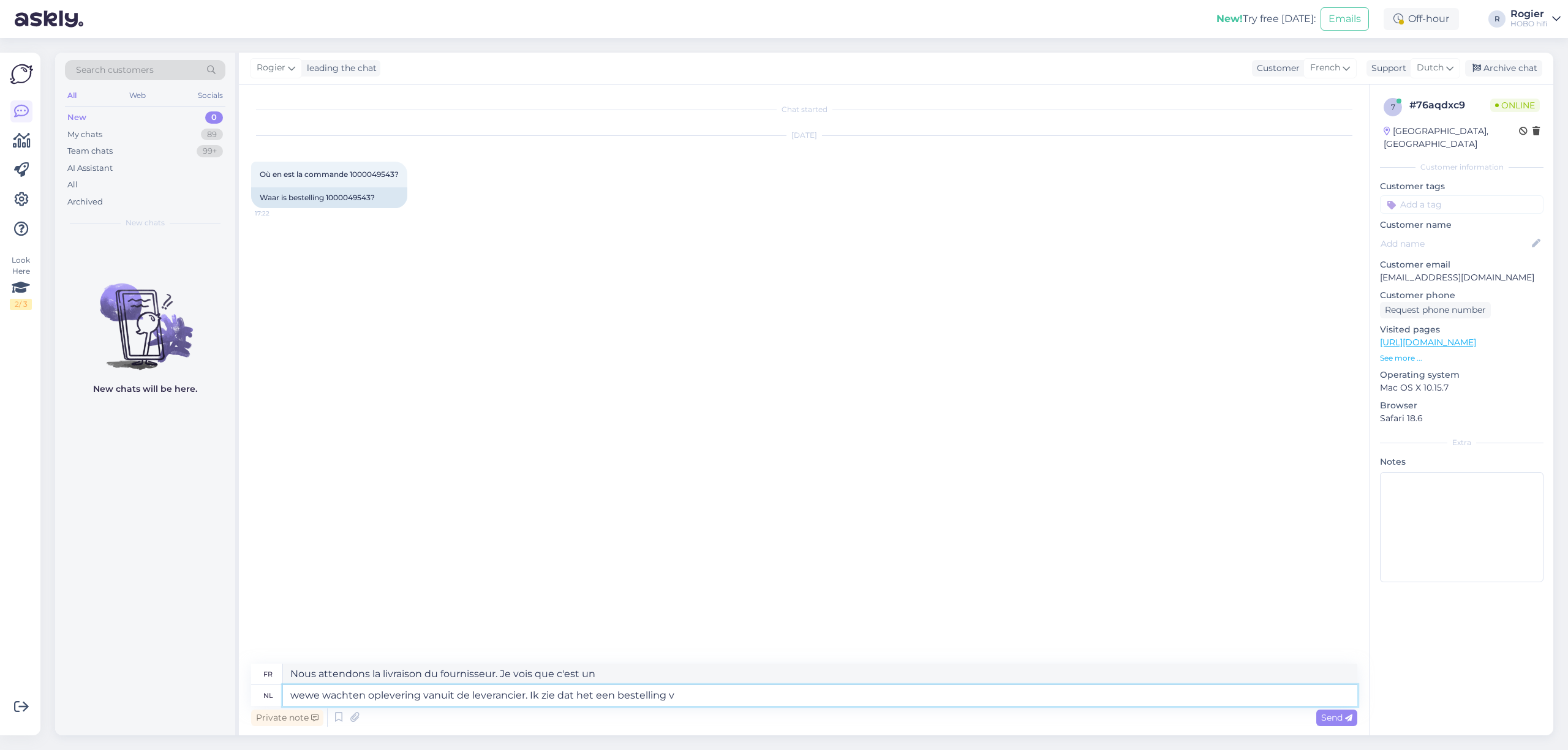
type textarea "Nous attendons la livraison du fournisseur. Je vois qu'il s'agit d'une commande."
type textarea "wewe wachten oplevering vanuit de leverancier. Ik zie dat het een bestelling van"
type textarea "Nous attendons la livraison du fournisseur. Je vois qu'il s'agit d'une commande…"
type textarea "wewe wachten oplevering vanuit de leverancier. Ik zie dat het een bestelling va…"
type textarea "Nous attendons la livraison du fournisseur. Je vois que c'est une commande d'au…"
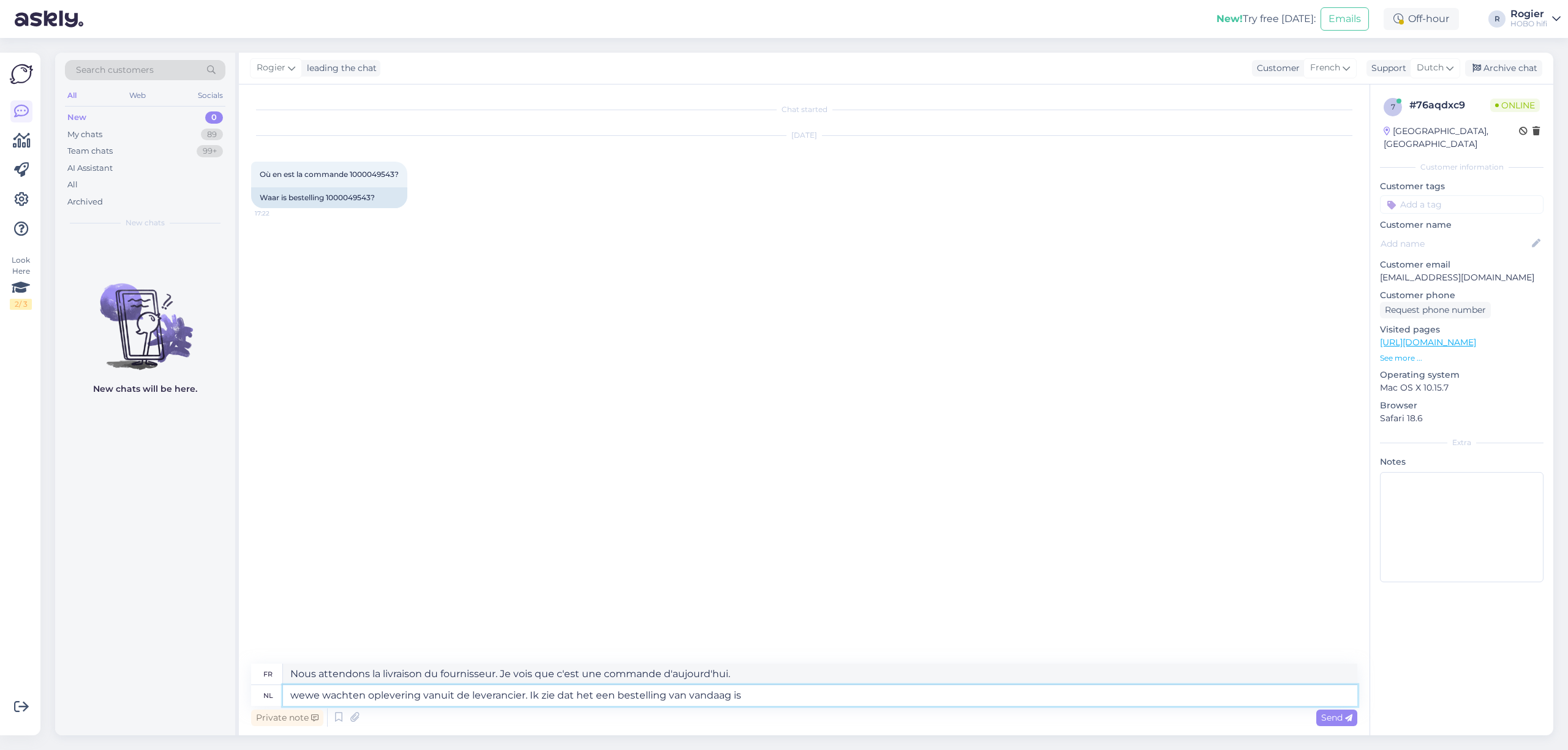
type textarea "wewe wachten oplevering vanuit de leverancier. Ik zie dat het een bestelling va…"
type textarea "Nous attendons la livraison du fournisseur. Je vois que c'est une commande pass…"
type textarea "wewe wachten oplevering vanuit de leverancier. Ik zie dat het een bestelling va…"
click at [1335, 720] on span "Send" at bounding box center [1336, 717] width 31 height 11
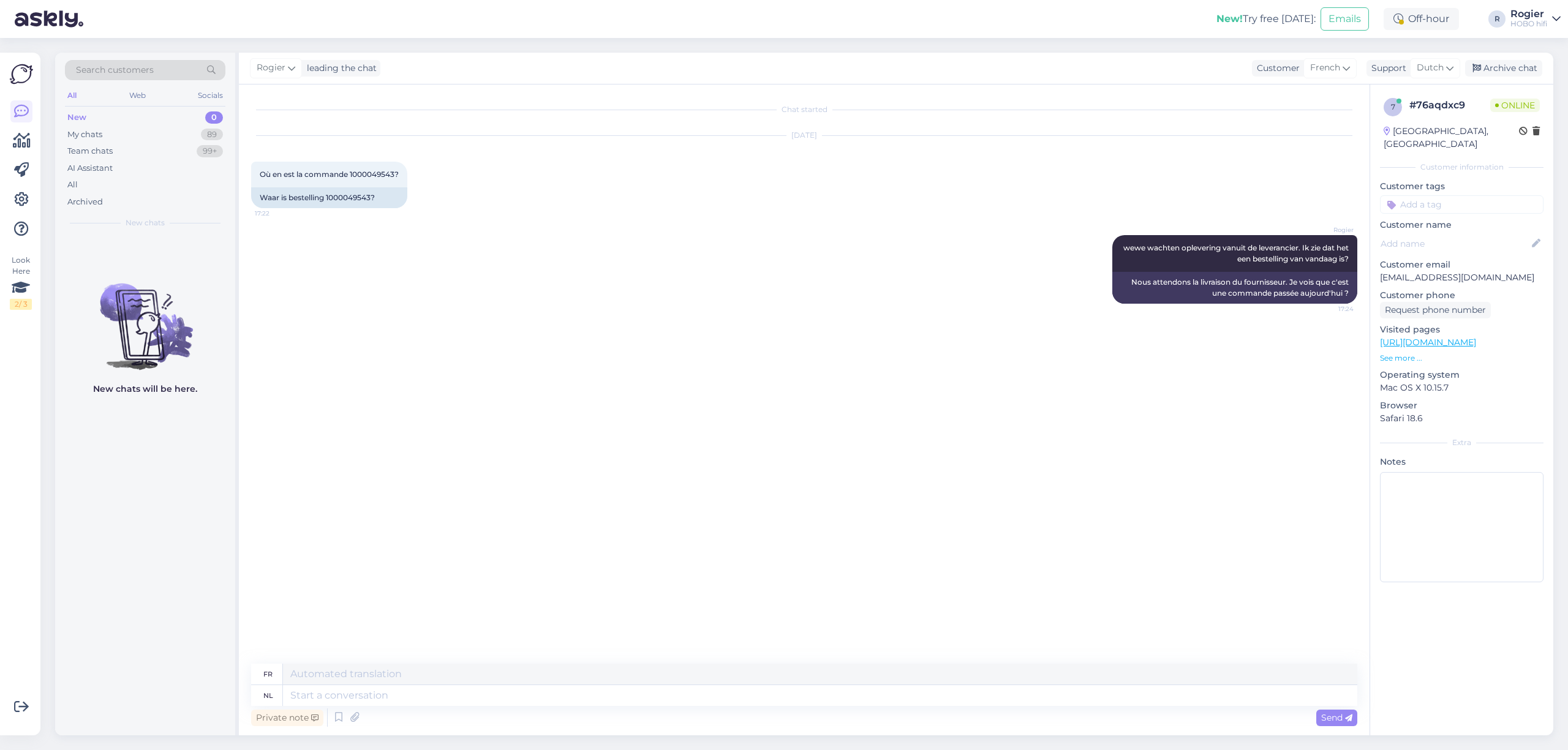
click at [775, 531] on div "Chat started [DATE] Où en est la commande 1000049543? 17:22 Waar is bestelling …" at bounding box center [810, 374] width 1117 height 556
